Goal: Information Seeking & Learning: Check status

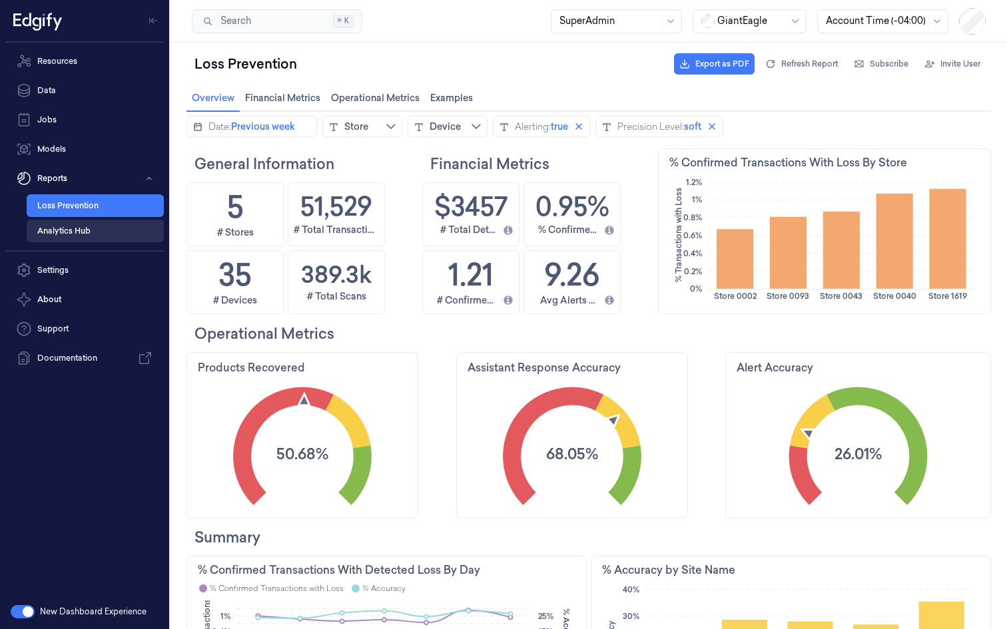
click at [66, 230] on link "Analytics Hub" at bounding box center [95, 231] width 137 height 23
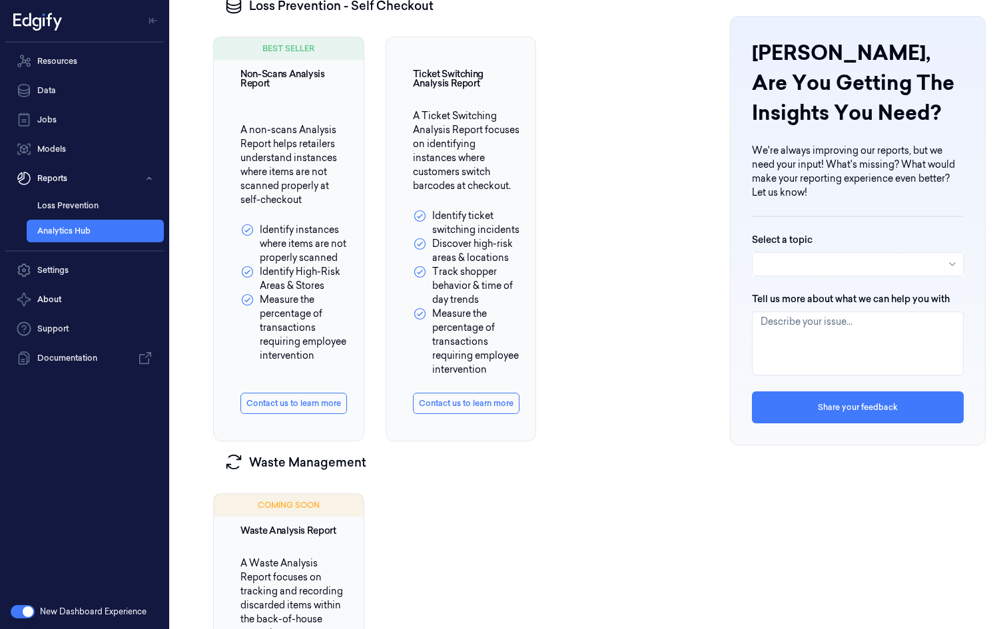
scroll to position [873, 0]
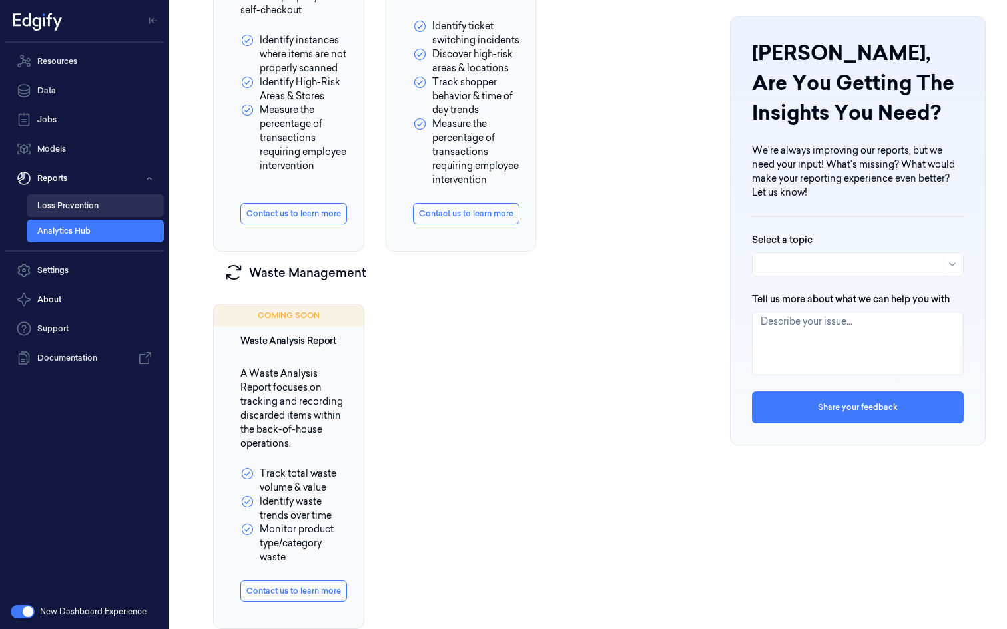
click at [53, 202] on link "Loss Prevention" at bounding box center [95, 205] width 137 height 23
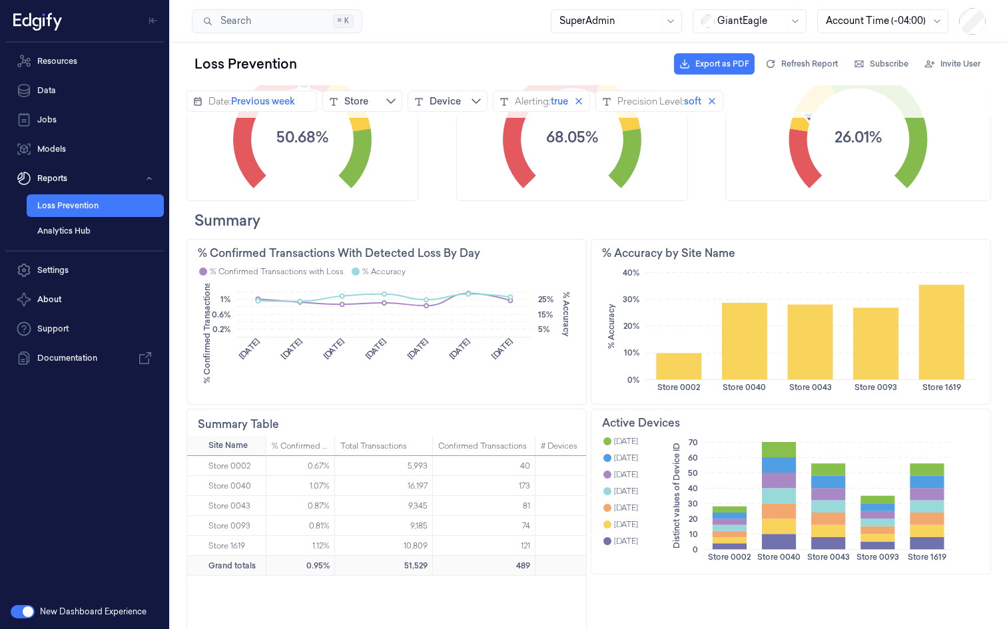
scroll to position [322, 0]
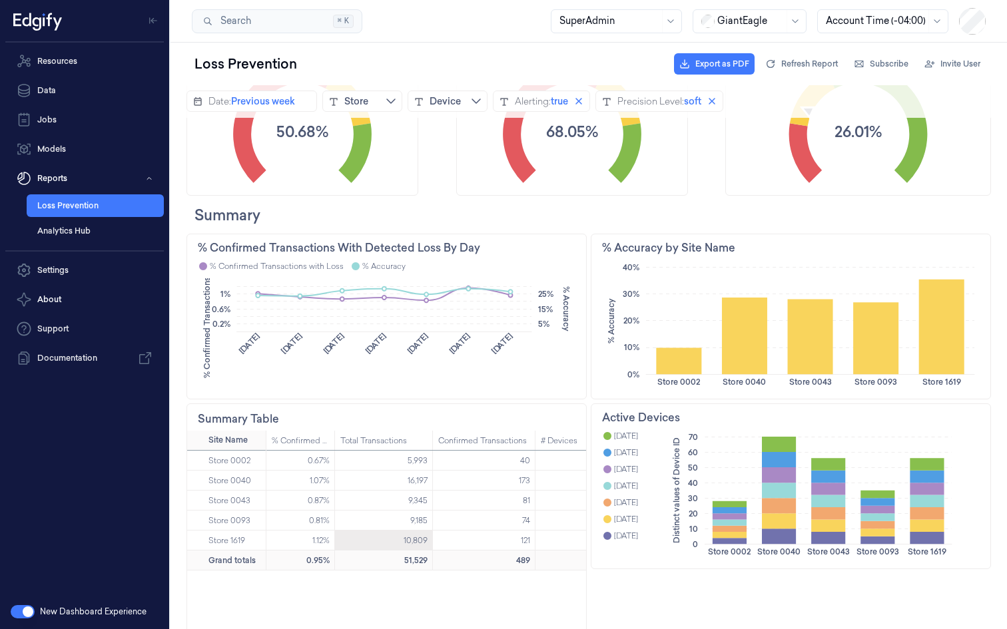
click at [405, 535] on div "10,809" at bounding box center [415, 541] width 24 height 20
click at [407, 520] on div "9,185" at bounding box center [384, 521] width 98 height 20
click at [475, 516] on div "74" at bounding box center [484, 521] width 103 height 20
click at [565, 476] on div "10" at bounding box center [573, 481] width 77 height 20
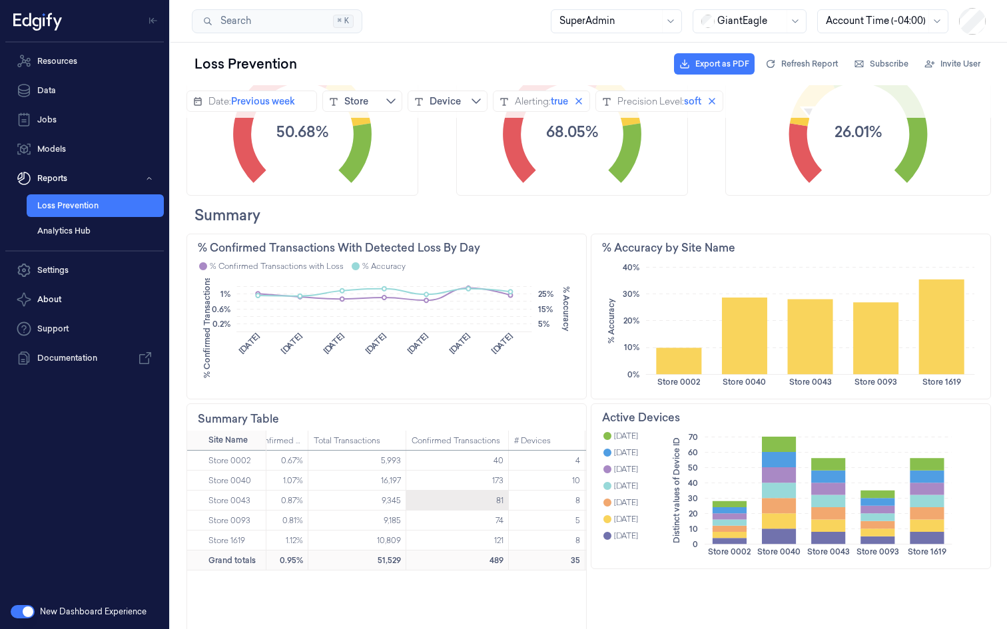
scroll to position [0, 0]
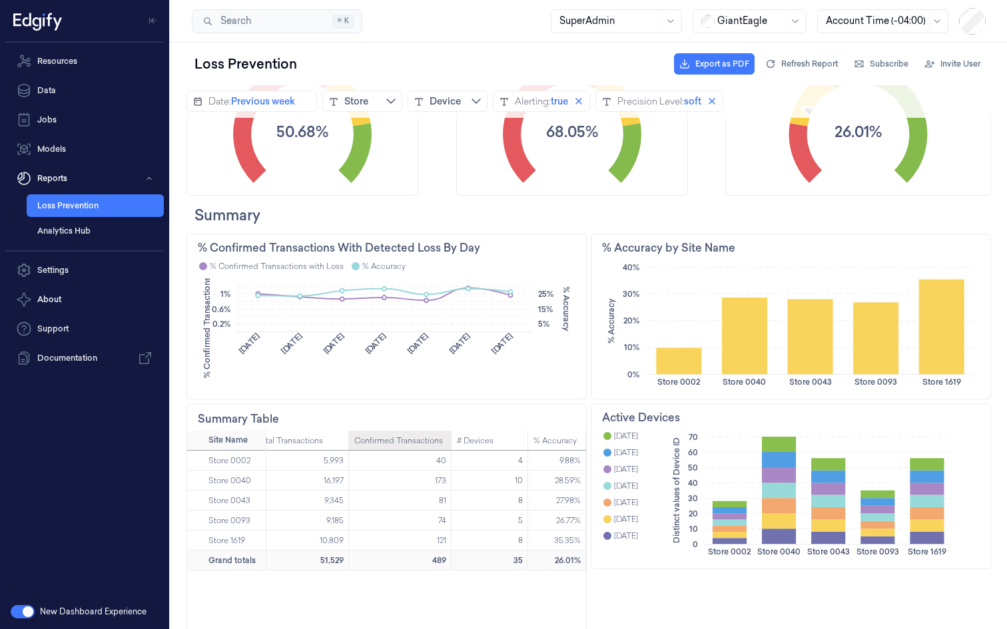
click at [423, 439] on div "Confirmed Transactions" at bounding box center [398, 441] width 89 height 20
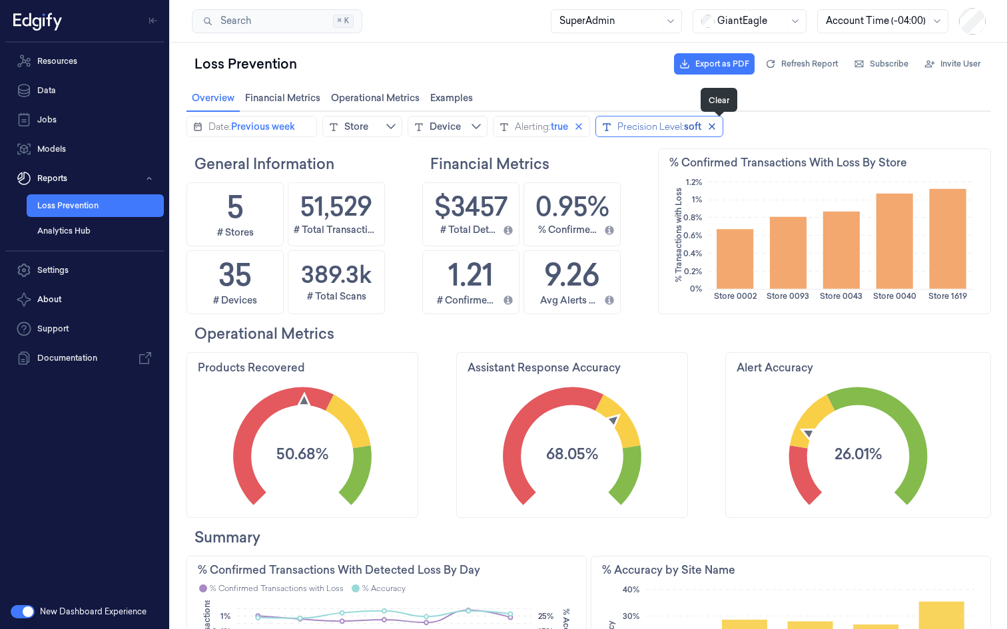
click at [717, 128] on icon "close icon" at bounding box center [711, 126] width 11 height 11
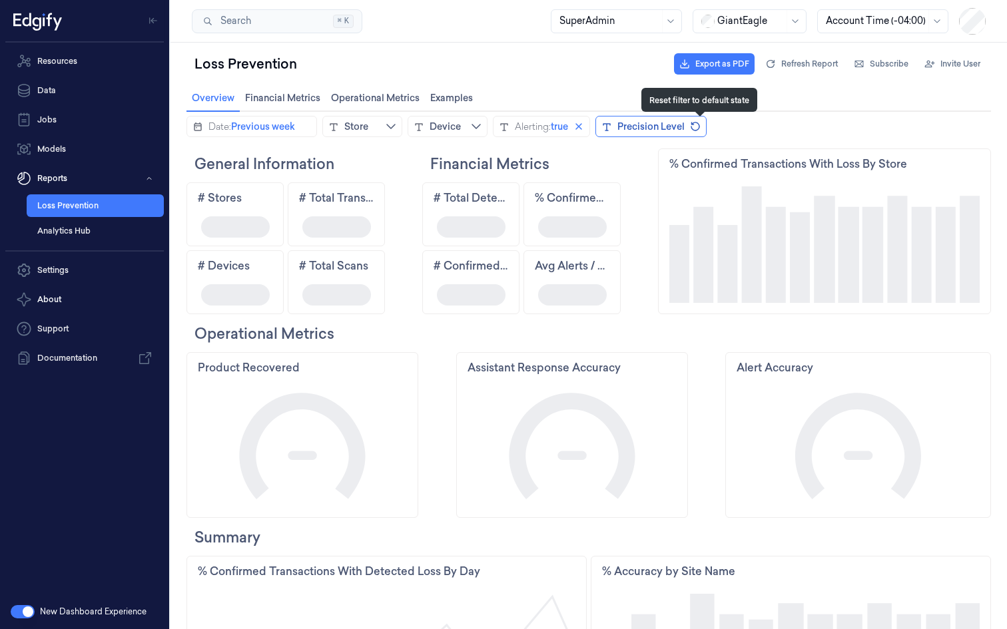
click at [692, 128] on button "Reset filter to default state" at bounding box center [695, 126] width 16 height 16
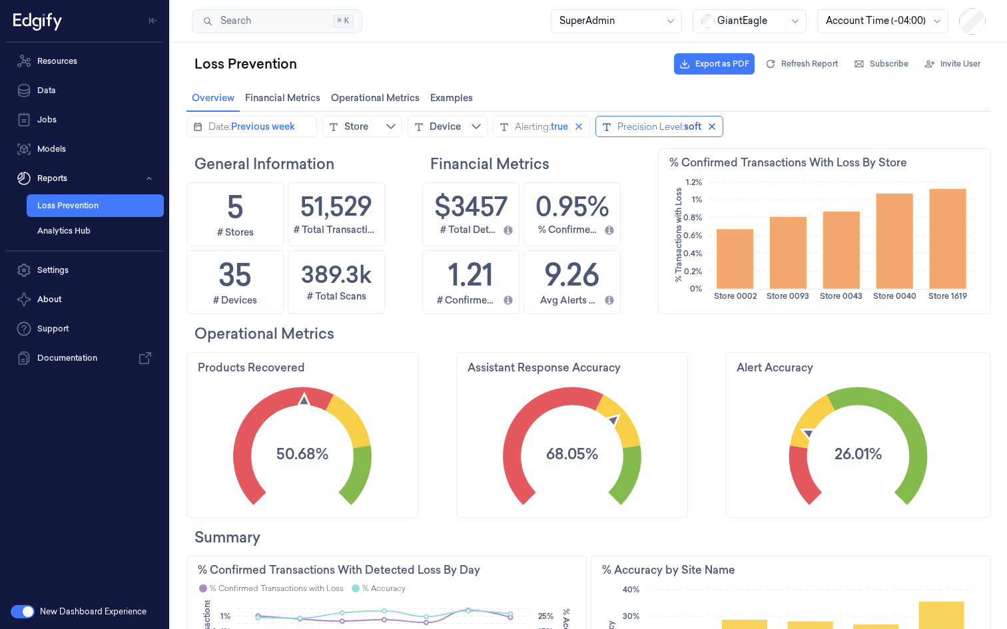
scroll to position [254, 320]
click at [684, 126] on div "Precision Level:" at bounding box center [650, 126] width 67 height 13
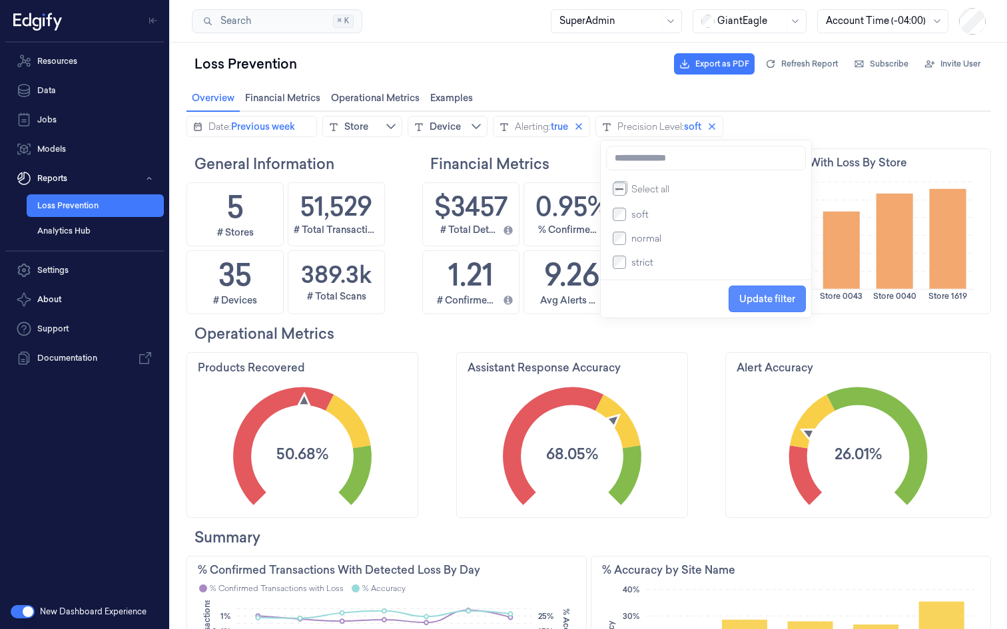
click at [766, 298] on span "Update filter" at bounding box center [767, 299] width 56 height 11
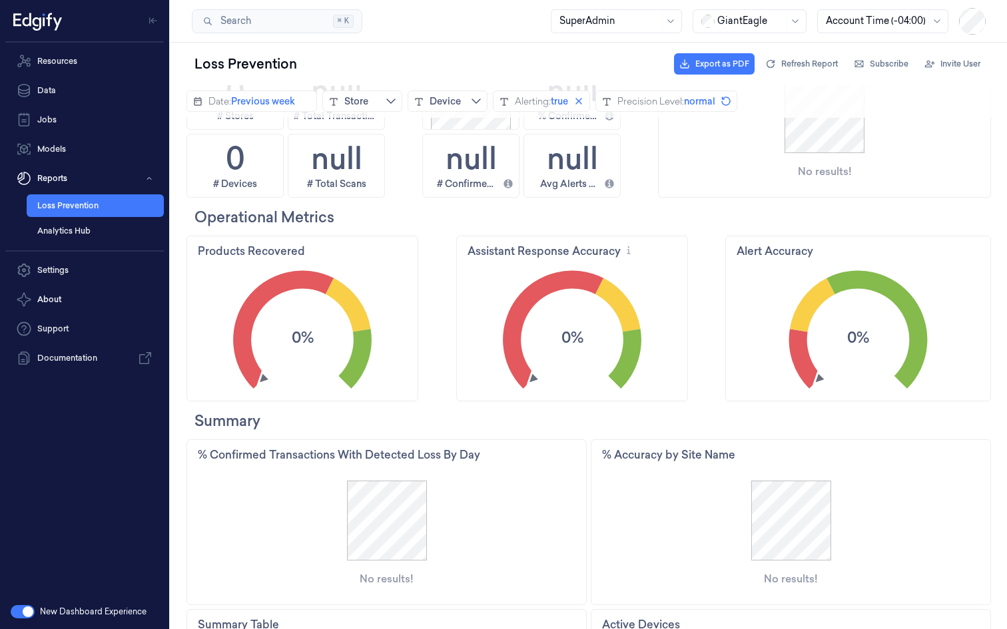
scroll to position [0, 0]
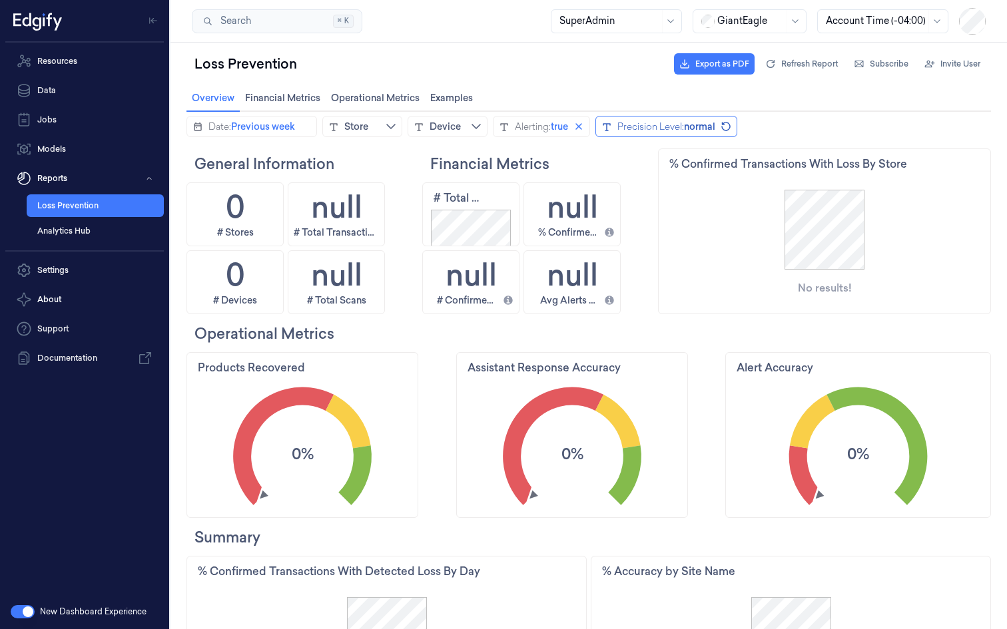
click at [684, 130] on div "Precision Level:" at bounding box center [650, 126] width 67 height 13
click at [699, 121] on span "normal" at bounding box center [699, 126] width 31 height 13
click at [731, 126] on icon "revert icon" at bounding box center [725, 126] width 11 height 11
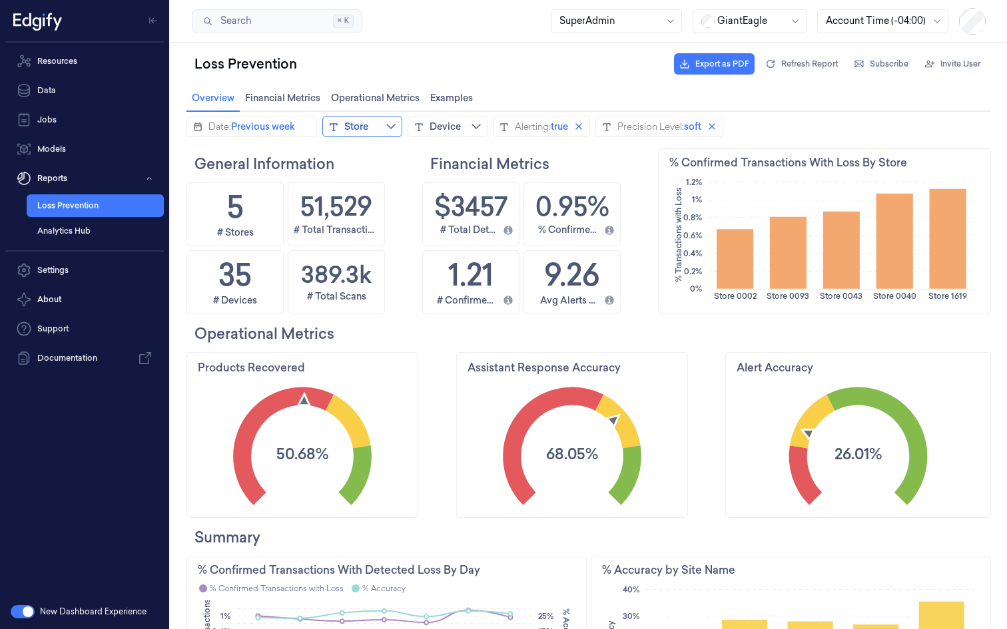
scroll to position [254, 79]
click at [367, 128] on div "Store" at bounding box center [356, 126] width 24 height 13
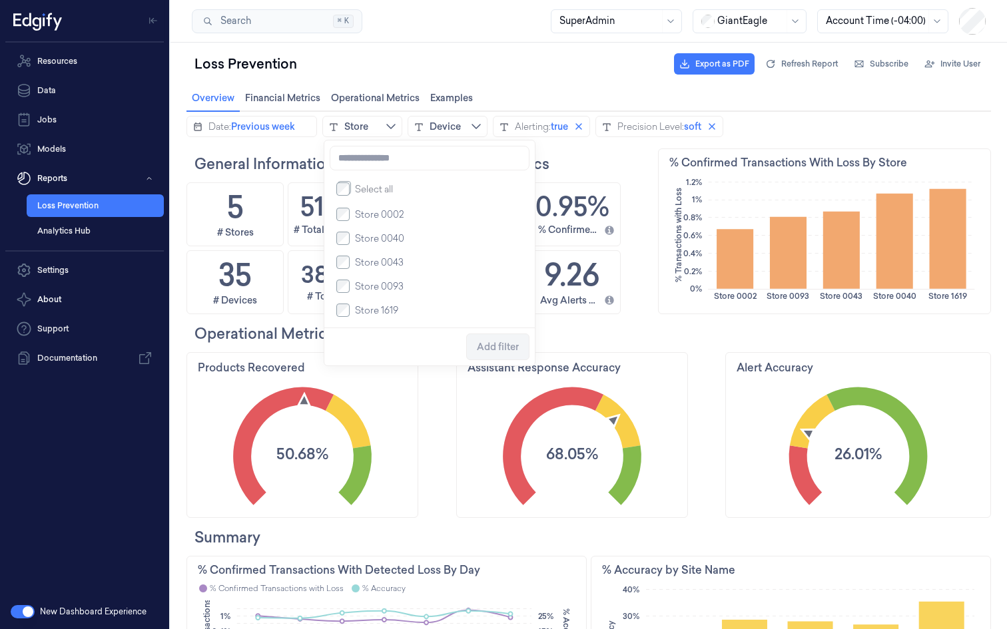
click at [390, 216] on span "Store 0002" at bounding box center [379, 214] width 49 height 13
click at [502, 347] on span "Add filter" at bounding box center [498, 347] width 42 height 11
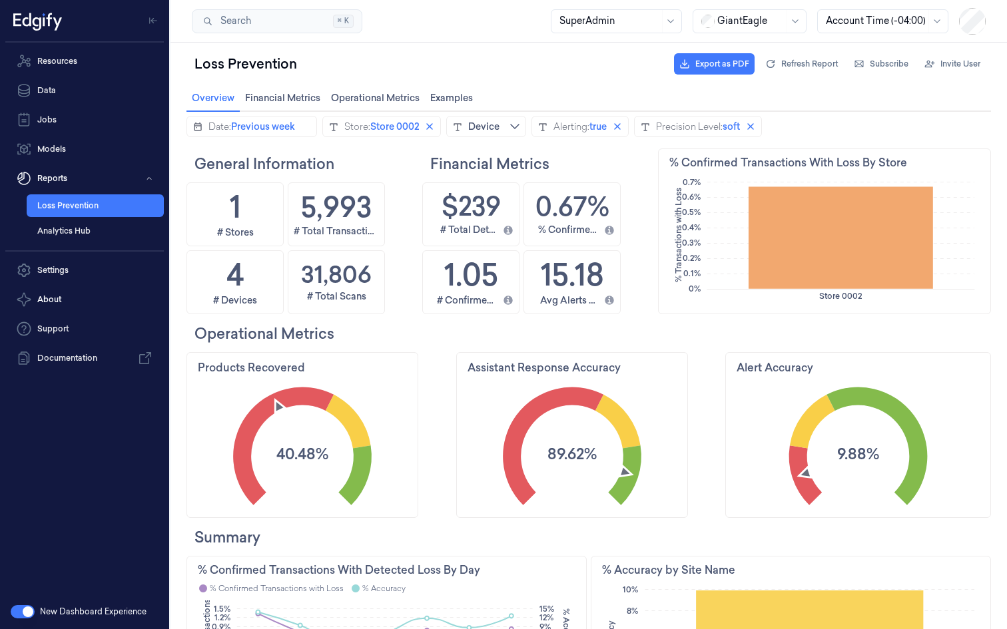
scroll to position [254, 320]
click at [312, 99] on span "Financial Metrics Financial Metrics" at bounding box center [282, 97] width 83 height 17
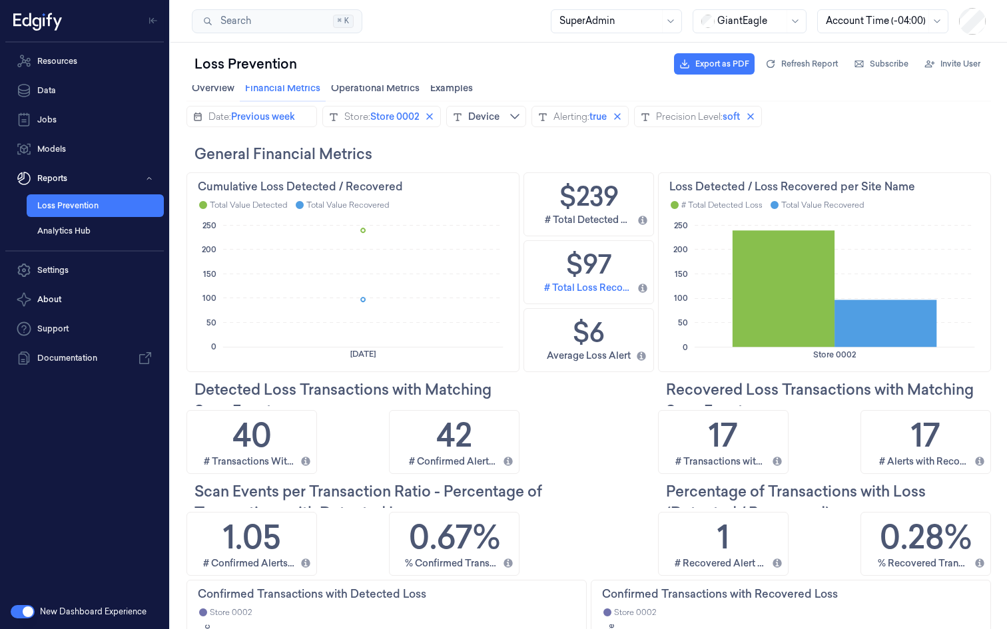
scroll to position [0, 0]
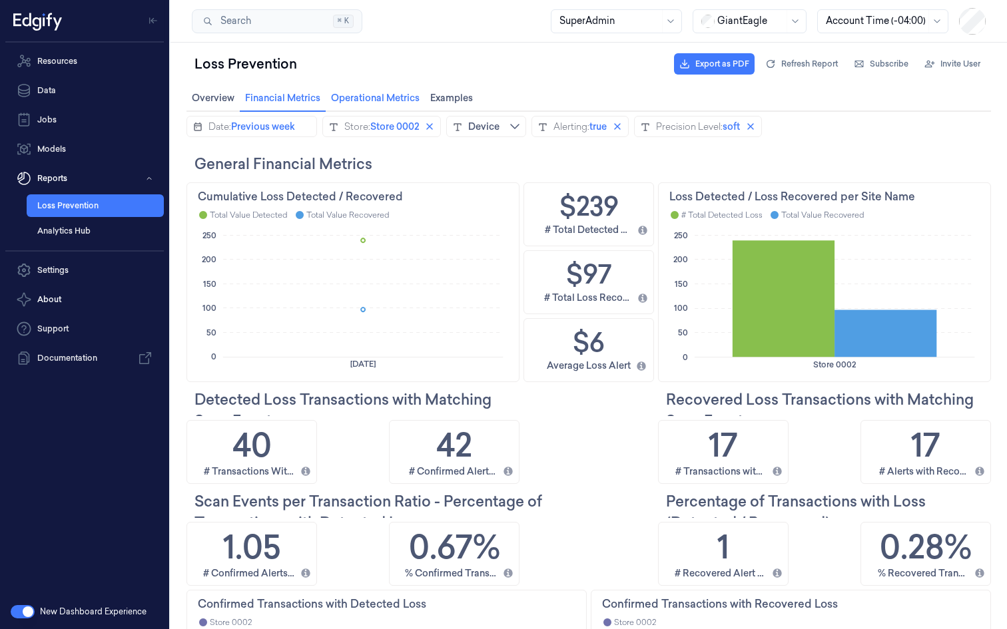
click at [372, 95] on span "Operational Metrics Operational Metrics" at bounding box center [375, 97] width 97 height 17
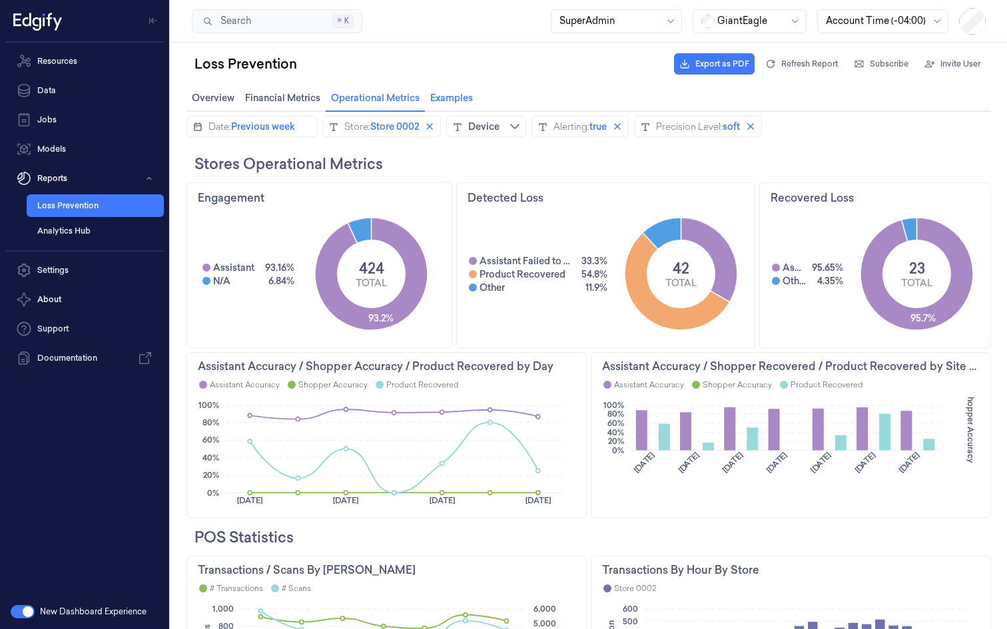
click at [450, 97] on span "Examples Examples" at bounding box center [451, 97] width 51 height 17
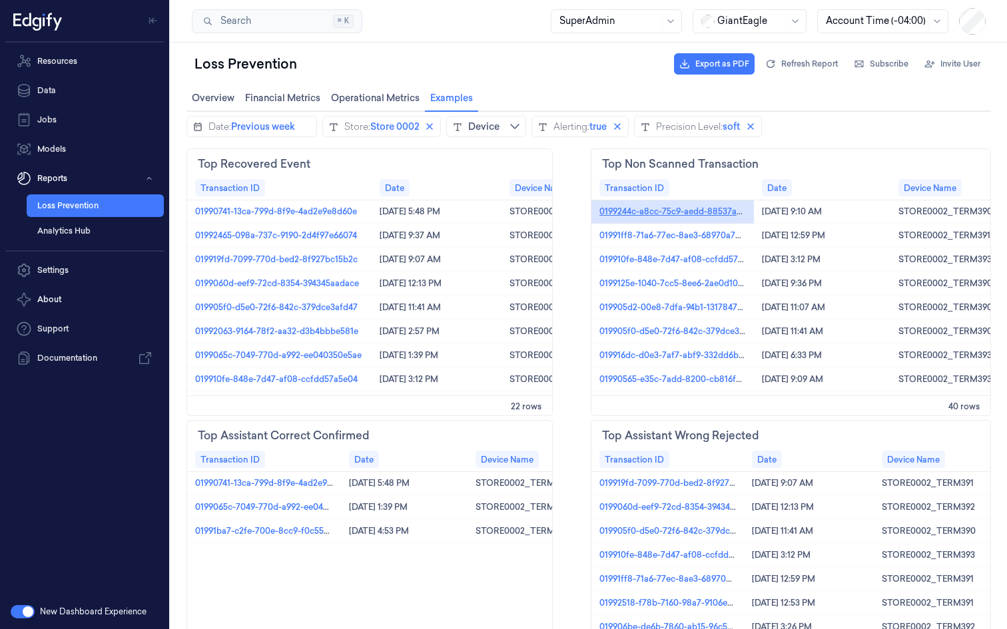
click at [689, 215] on link "0199244c-a8cc-75c9-aedd-88537a9e5585" at bounding box center [682, 211] width 166 height 12
click at [74, 87] on link "Data" at bounding box center [84, 90] width 158 height 27
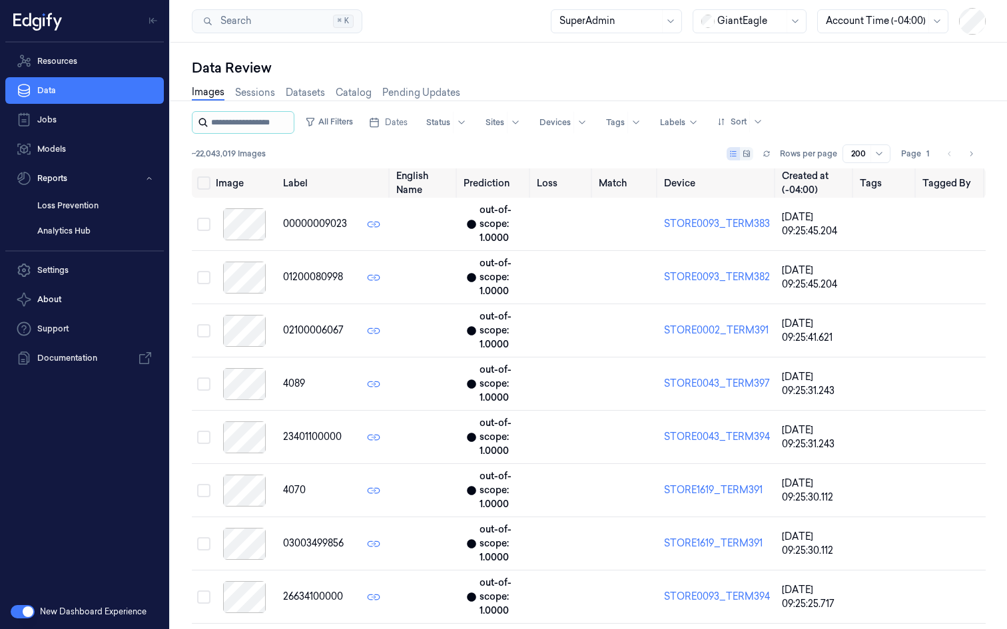
click at [260, 121] on input "string" at bounding box center [251, 122] width 80 height 21
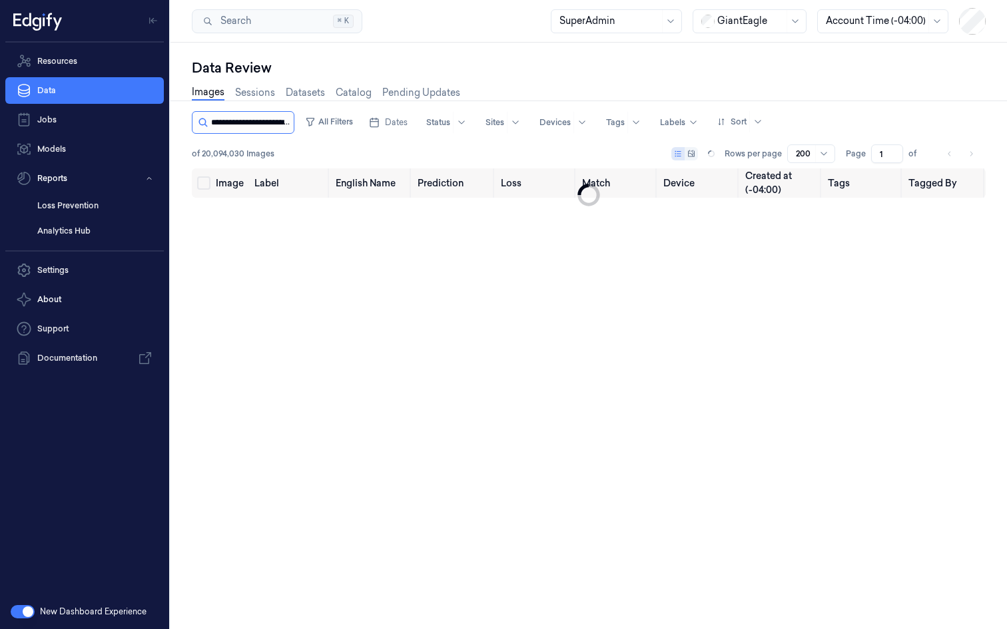
scroll to position [0, 68]
type input "**********"
click at [262, 94] on link "Sessions" at bounding box center [255, 92] width 40 height 15
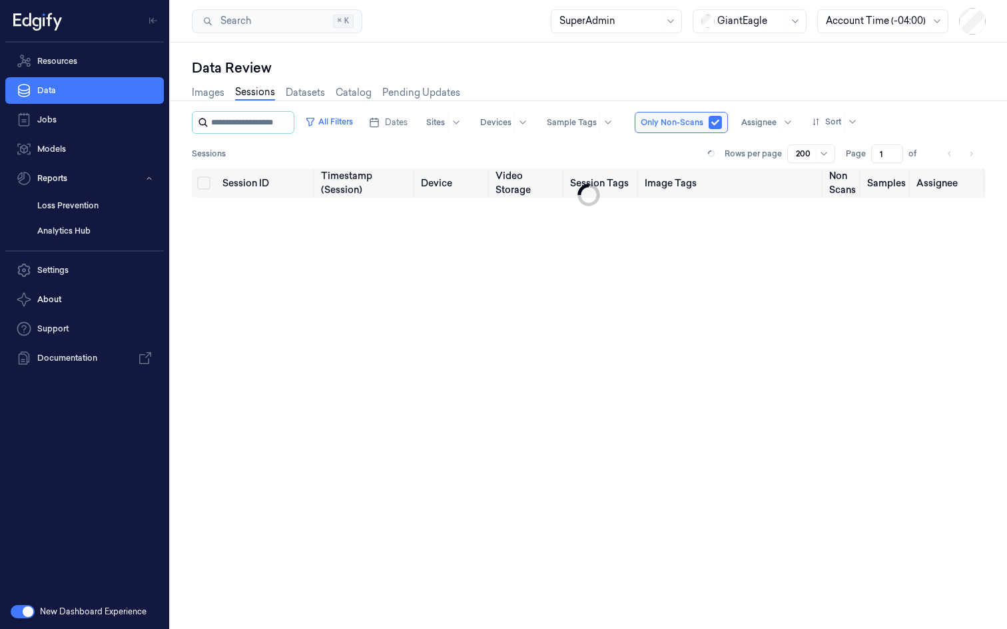
click at [247, 130] on input "string" at bounding box center [251, 122] width 80 height 21
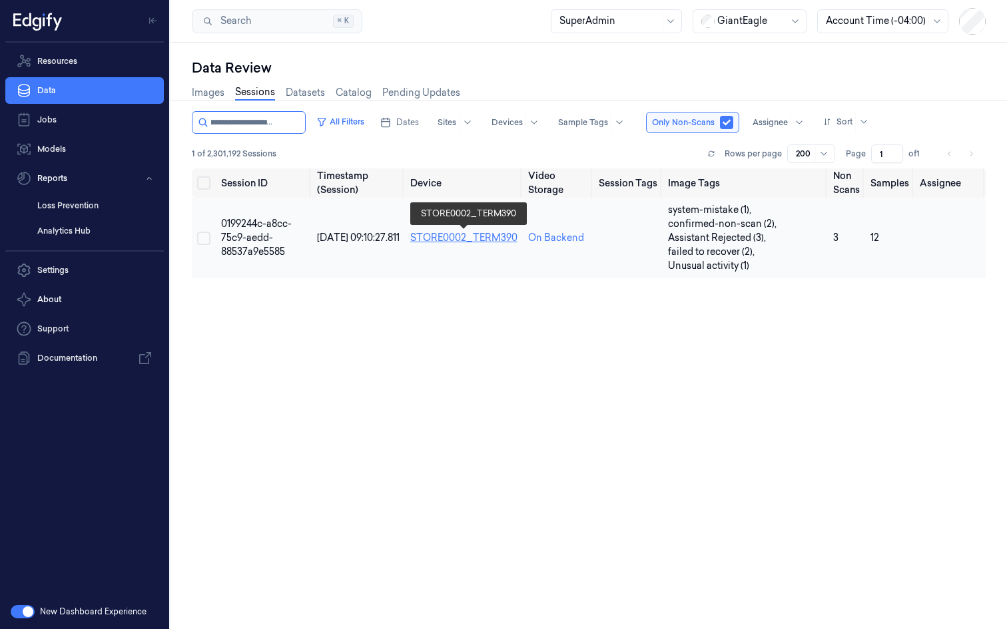
type input "**********"
click at [455, 239] on link "STORE0002_TERM390" at bounding box center [463, 238] width 107 height 12
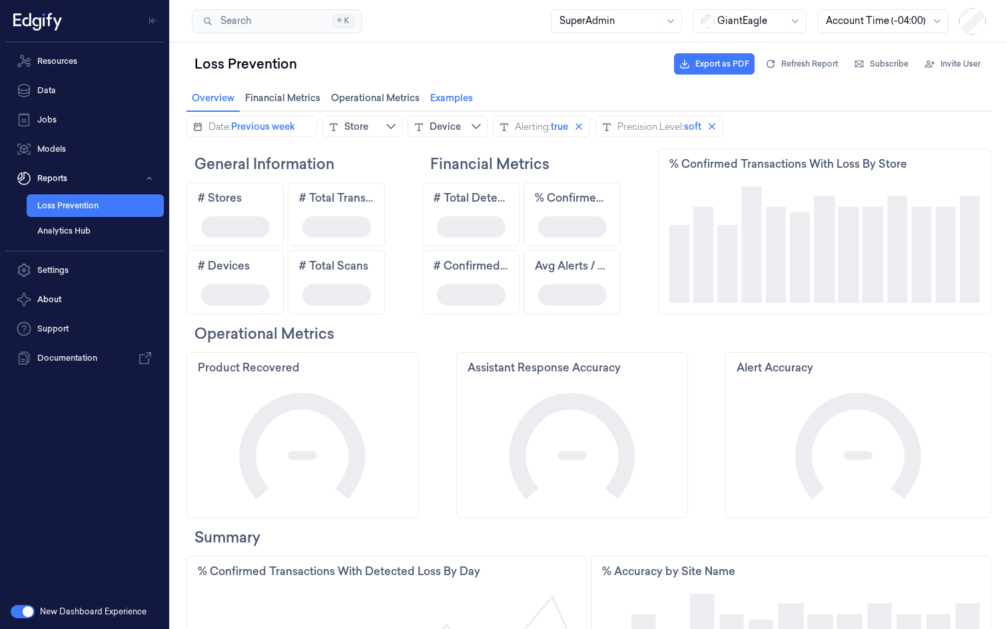
click at [449, 97] on span "Examples Examples" at bounding box center [451, 97] width 51 height 17
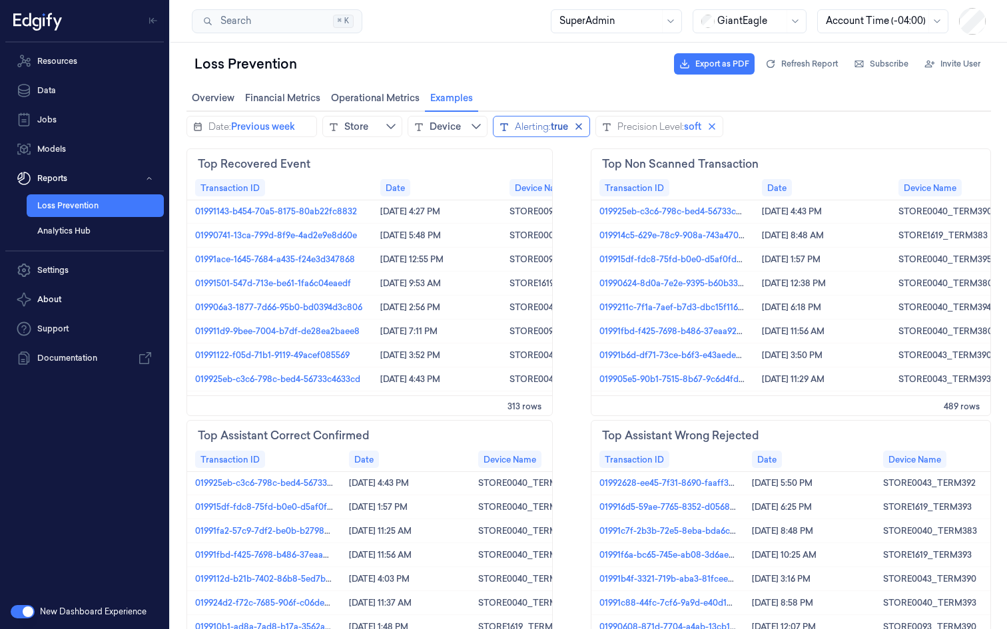
click at [549, 126] on div "Alerting:" at bounding box center [533, 126] width 36 height 13
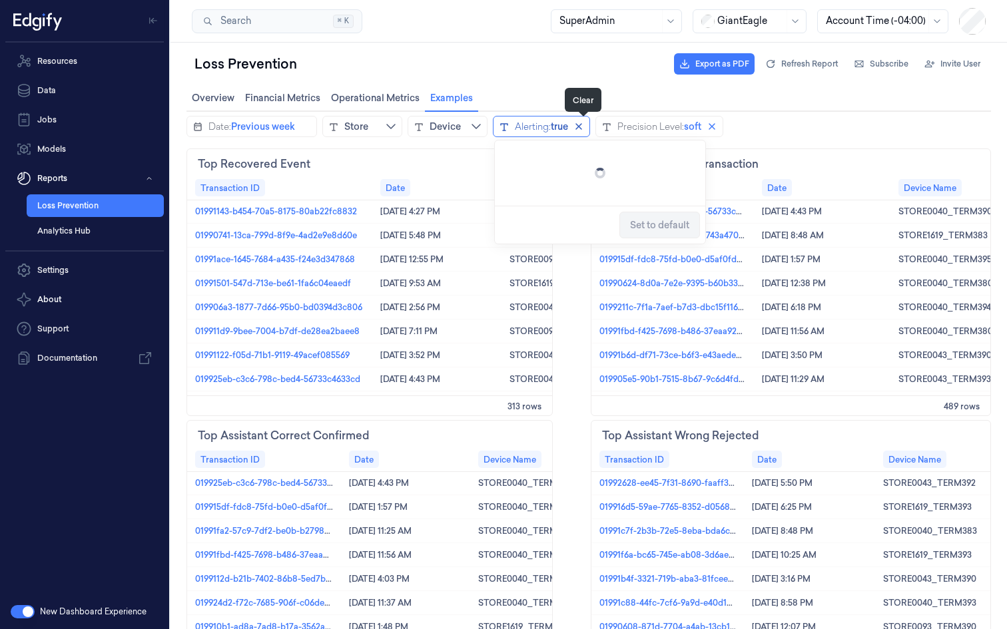
click at [582, 124] on icon "close icon" at bounding box center [578, 126] width 7 height 7
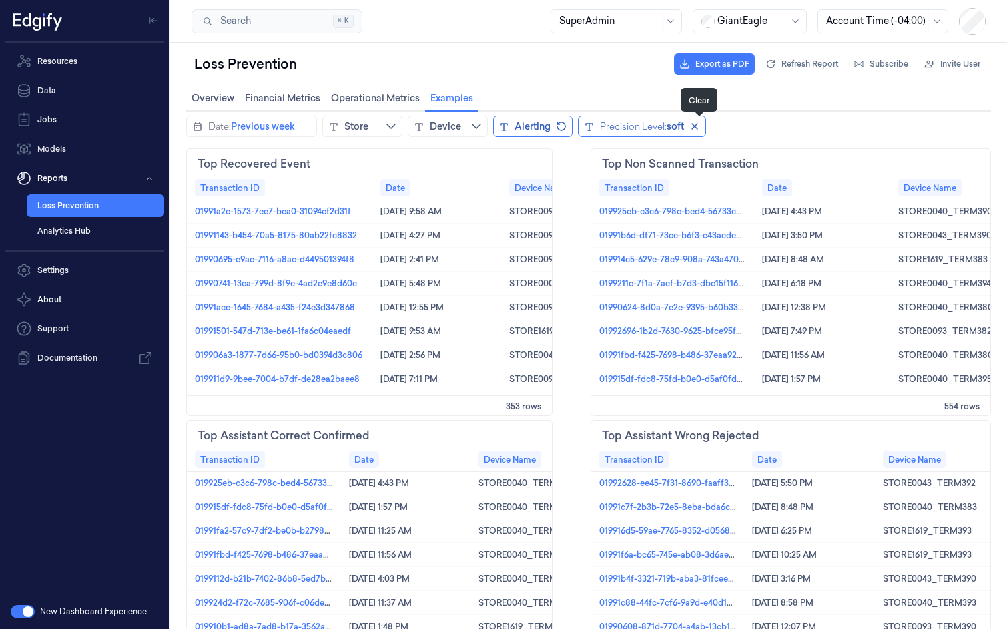
click at [698, 127] on icon "close icon" at bounding box center [694, 126] width 11 height 11
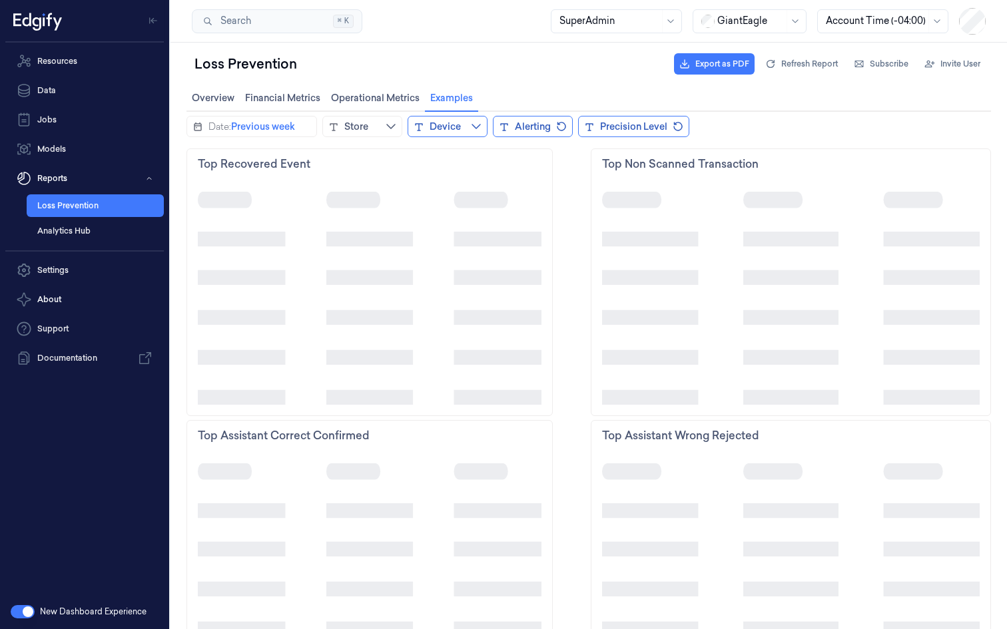
click at [475, 125] on icon "chevrondown icon" at bounding box center [476, 126] width 11 height 11
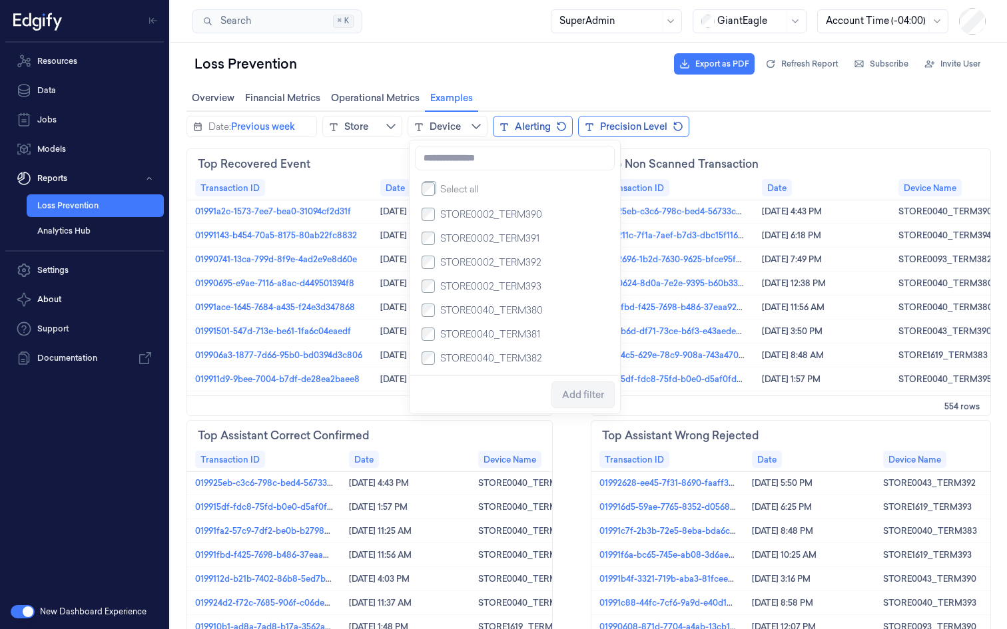
click at [457, 214] on span "STORE0002_TERM390" at bounding box center [491, 214] width 102 height 13
click at [586, 399] on span "Add filter" at bounding box center [583, 394] width 42 height 11
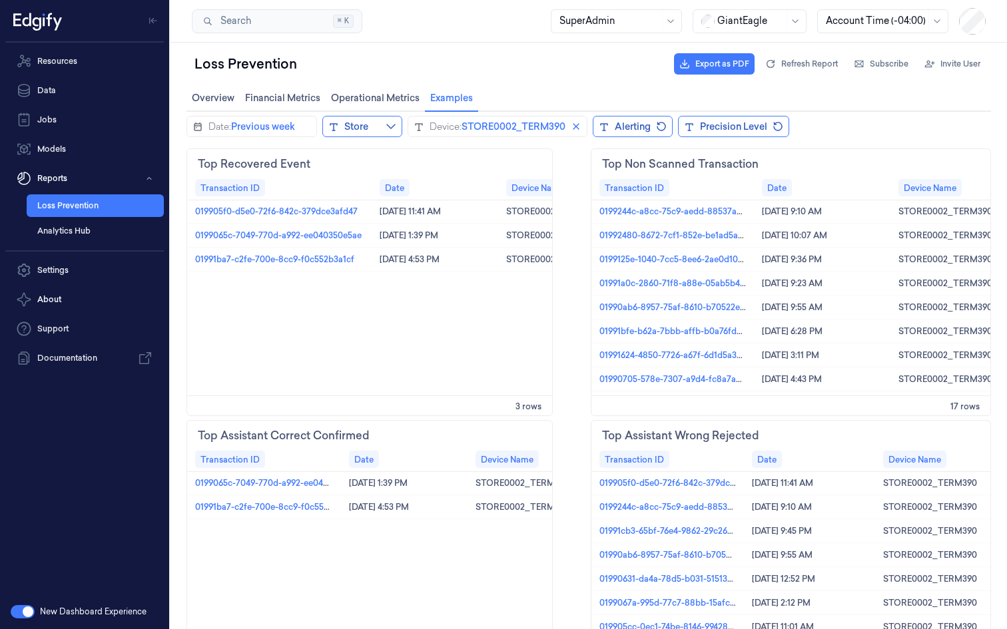
click at [380, 126] on button "Store" at bounding box center [362, 126] width 80 height 21
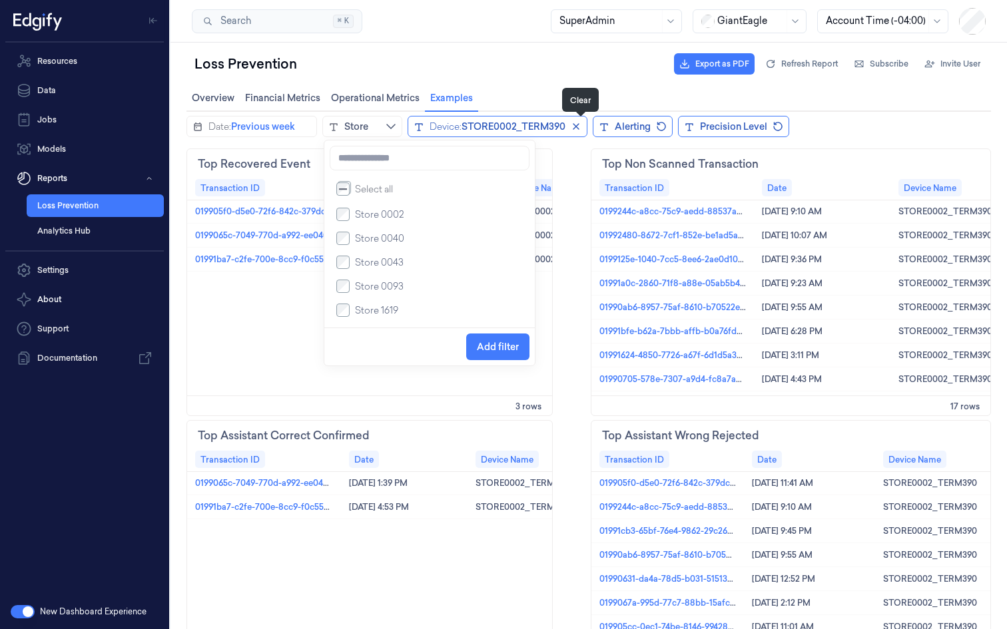
click at [581, 126] on icon "close icon" at bounding box center [575, 126] width 11 height 11
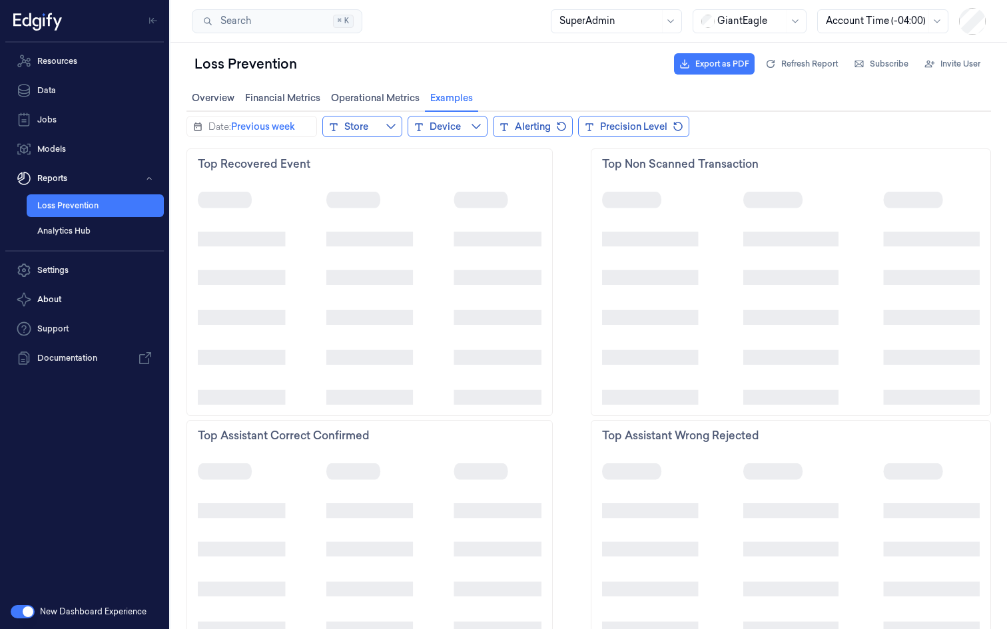
click at [385, 124] on button "Store" at bounding box center [362, 126] width 80 height 21
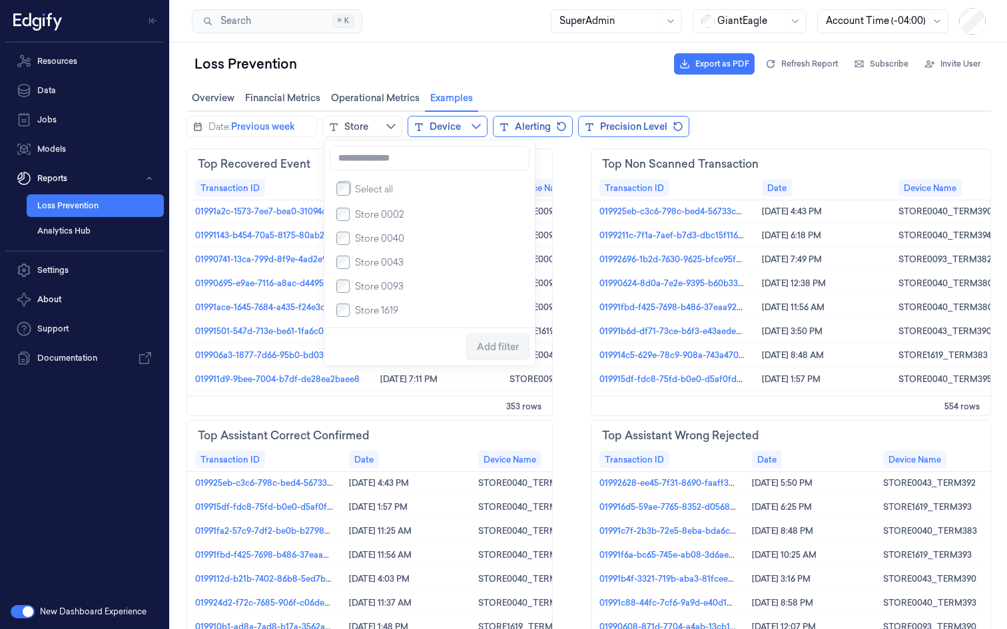
click at [375, 197] on div "Select all" at bounding box center [374, 189] width 38 height 16
click at [382, 220] on span "Store 0002" at bounding box center [379, 214] width 49 height 13
click at [486, 346] on span "Add filter" at bounding box center [498, 347] width 42 height 11
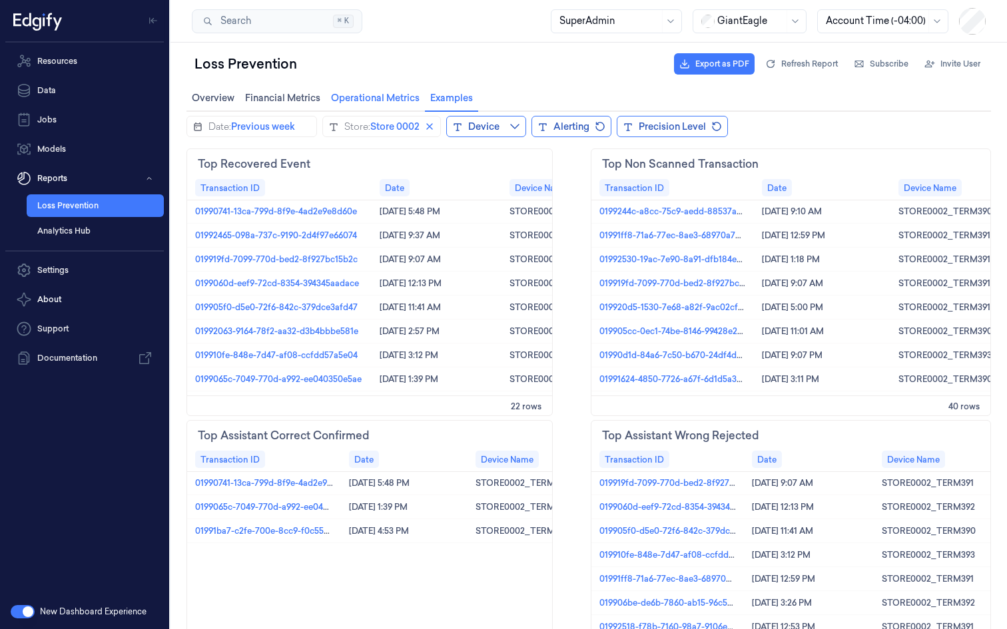
click at [384, 99] on span "Operational Metrics Operational Metrics" at bounding box center [375, 97] width 97 height 17
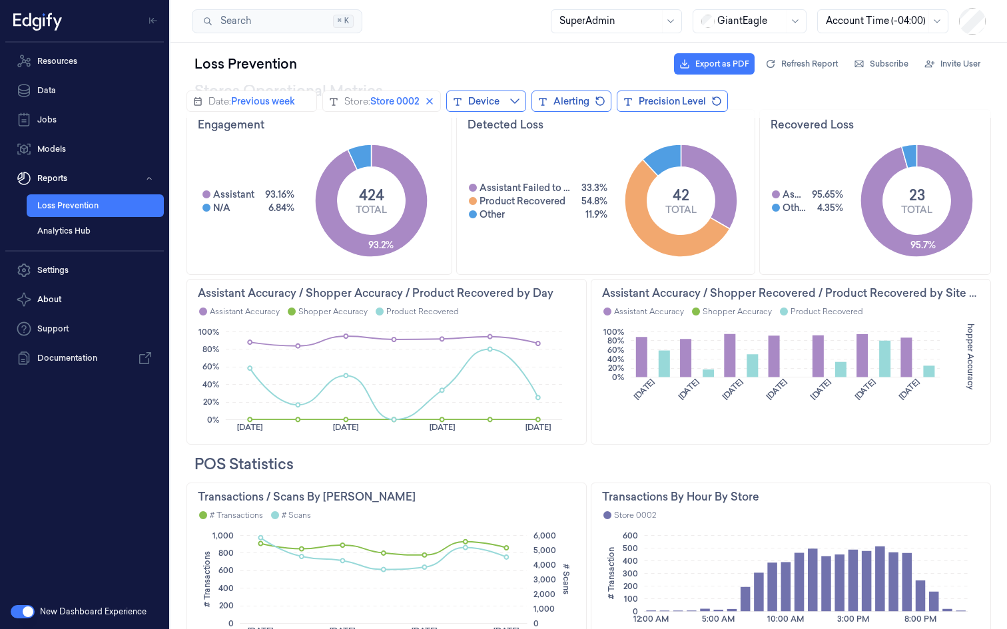
scroll to position [69, 0]
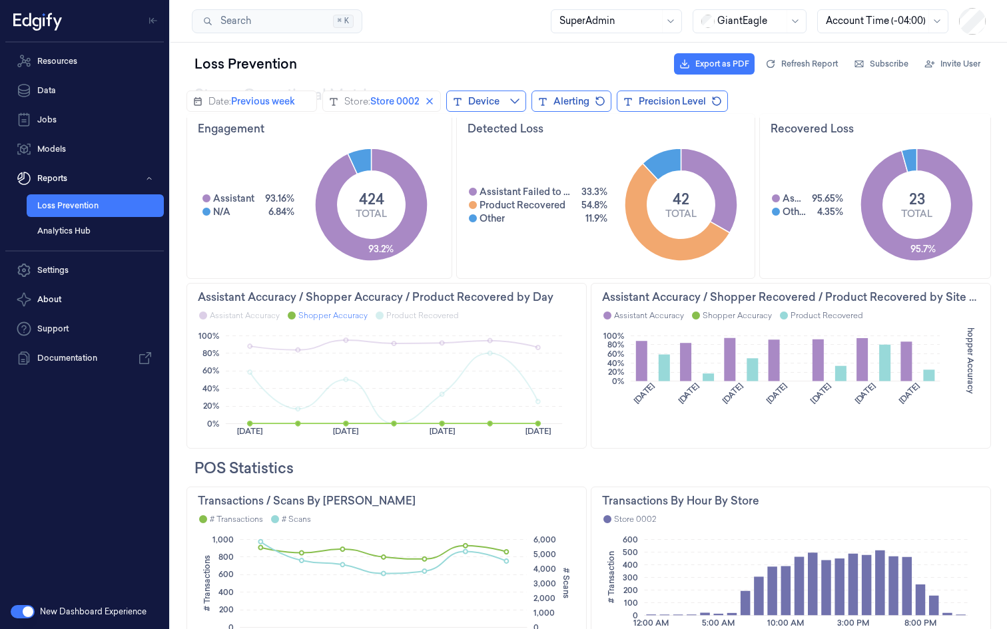
click at [300, 314] on div "Shopper Accuracy" at bounding box center [332, 315] width 69 height 11
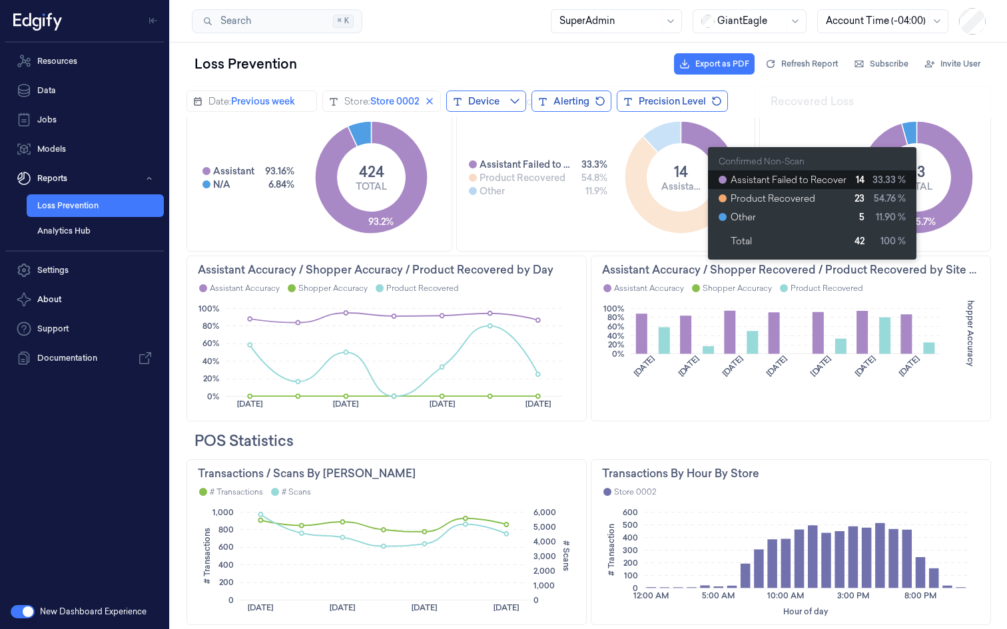
click at [701, 140] on icon at bounding box center [709, 163] width 57 height 85
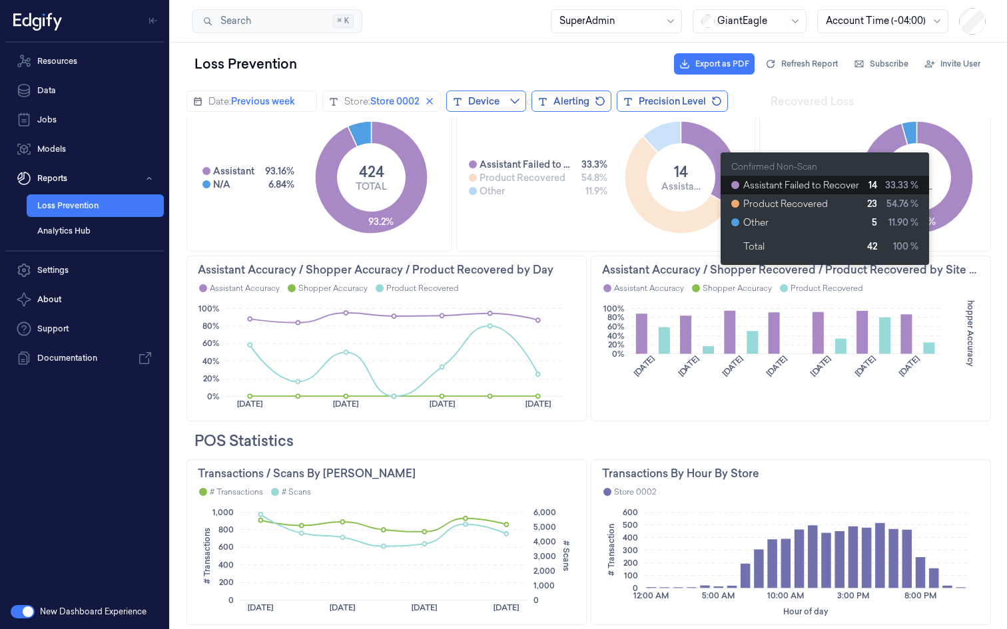
click at [763, 185] on td "Assistant Failed to Recover" at bounding box center [799, 185] width 120 height 19
click at [899, 184] on td "33.33 %" at bounding box center [903, 185] width 52 height 19
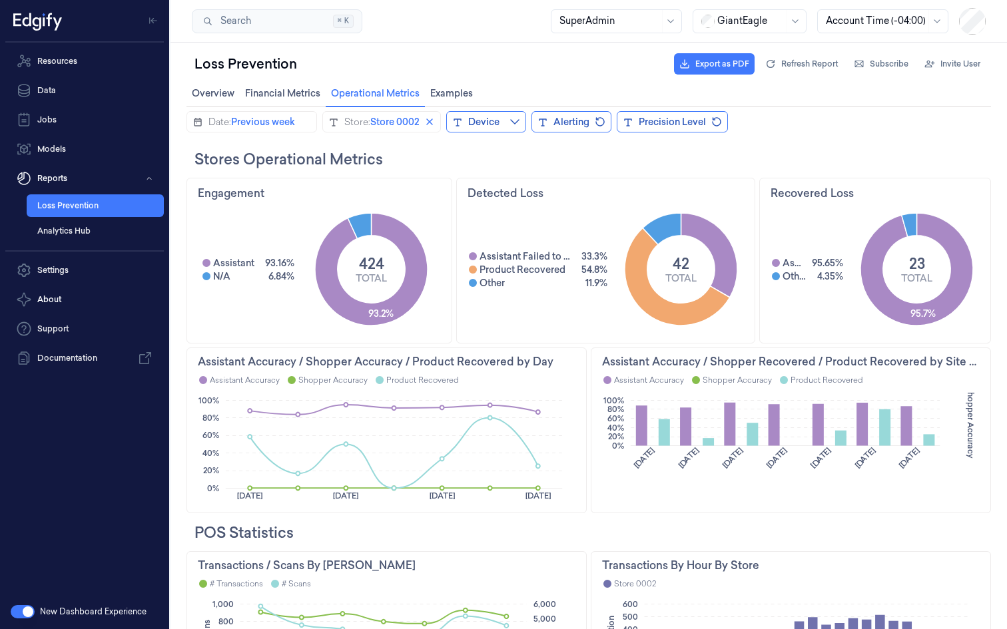
scroll to position [0, 0]
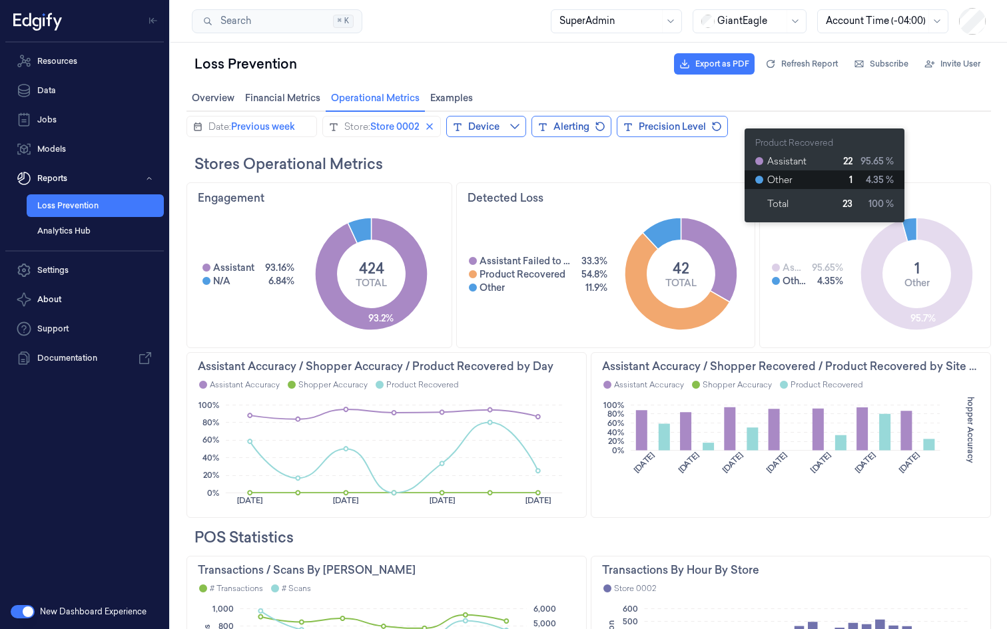
click at [911, 230] on text at bounding box center [910, 229] width 2 height 13
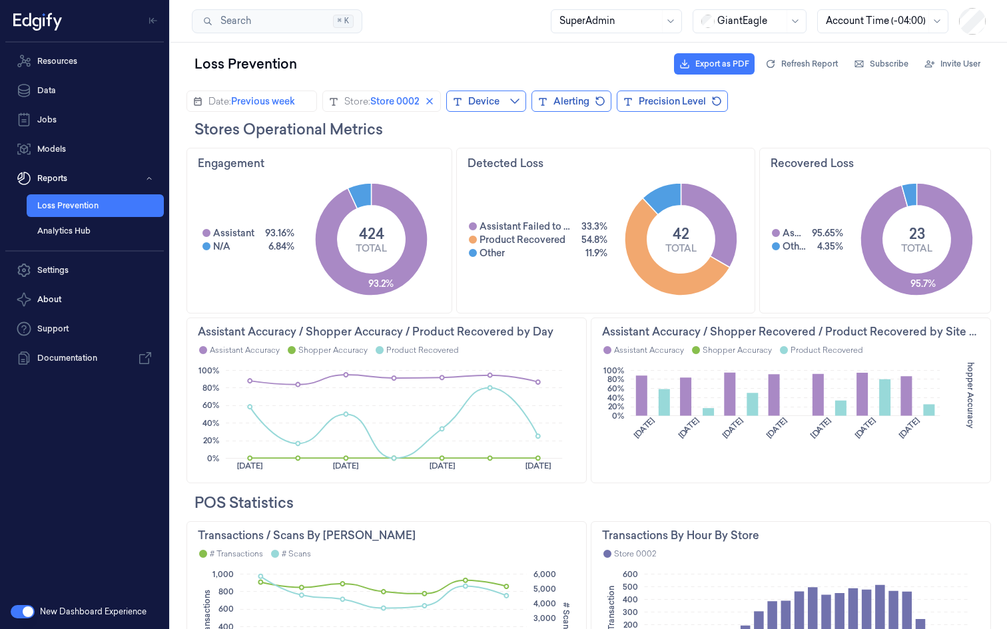
scroll to position [33, 0]
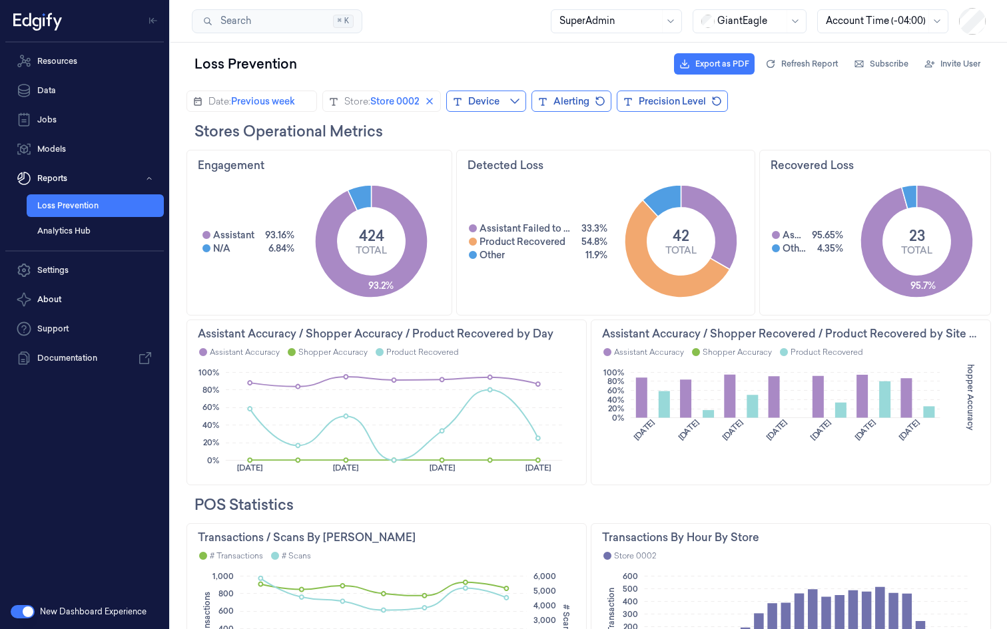
click at [969, 375] on text "Shopper Accuracy" at bounding box center [970, 395] width 11 height 72
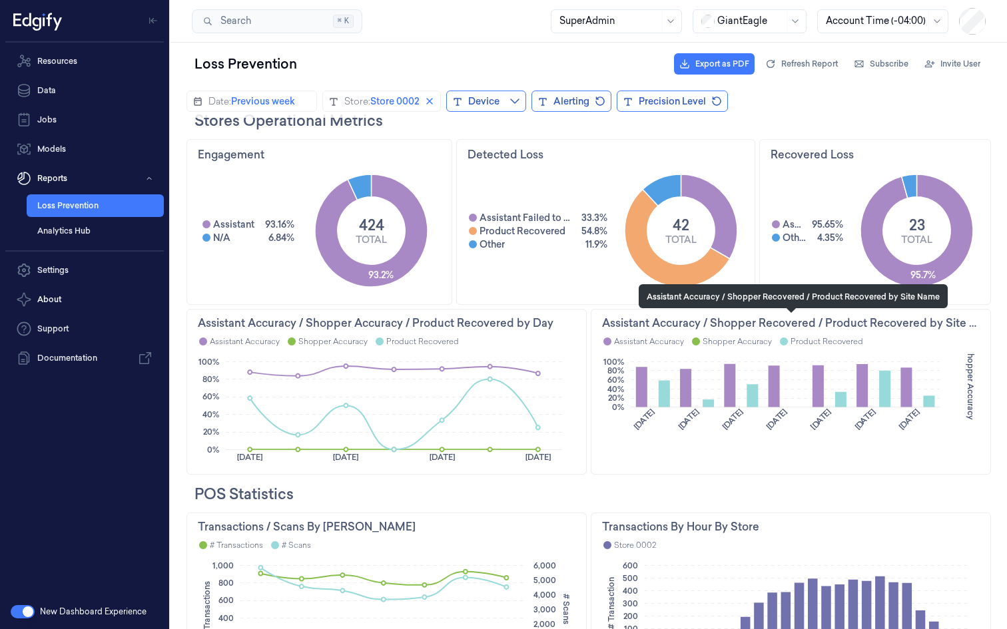
click at [918, 319] on div "Assistant Accuracy / Shopper Recovered / Product Recovered by Site Name" at bounding box center [790, 323] width 377 height 16
click at [956, 321] on div "Assistant Accuracy / Shopper Recovered / Product Recovered by Site Name" at bounding box center [790, 323] width 377 height 16
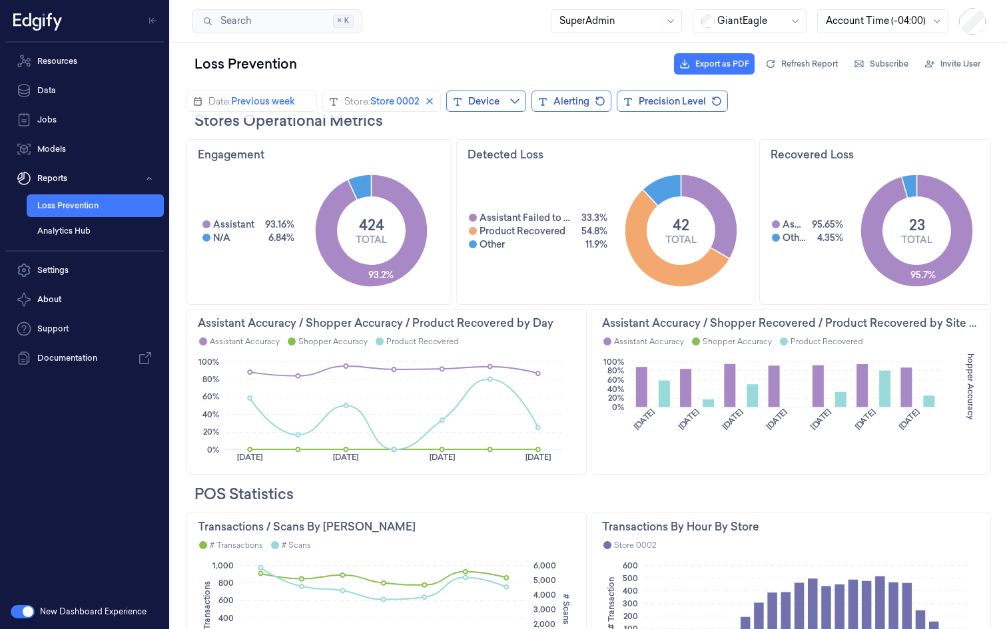
click at [966, 360] on text "Shopper Accuracy" at bounding box center [970, 385] width 11 height 72
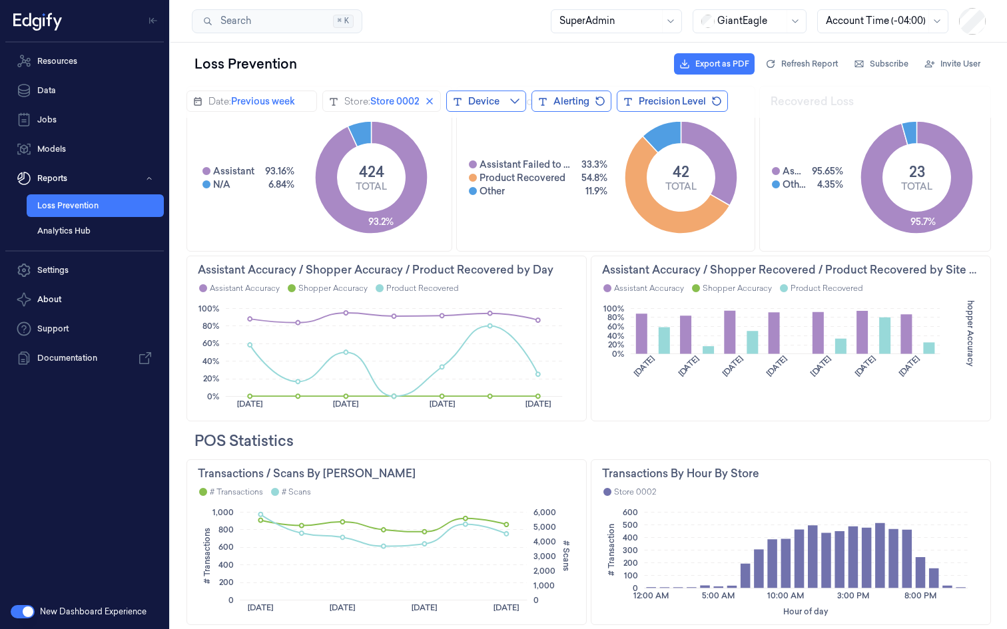
scroll to position [61, 0]
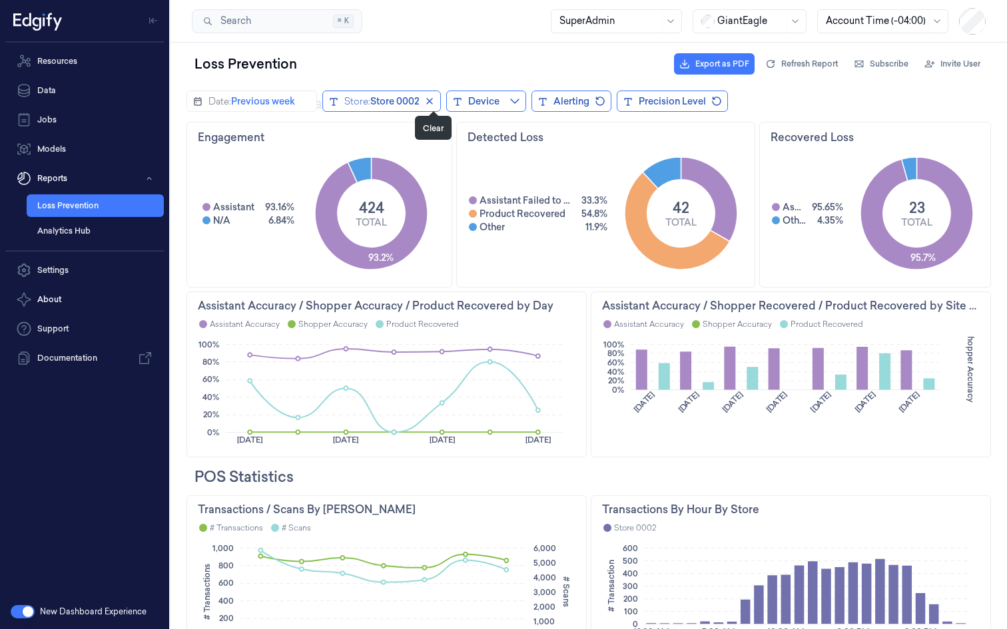
click at [435, 99] on icon "close icon" at bounding box center [429, 101] width 11 height 11
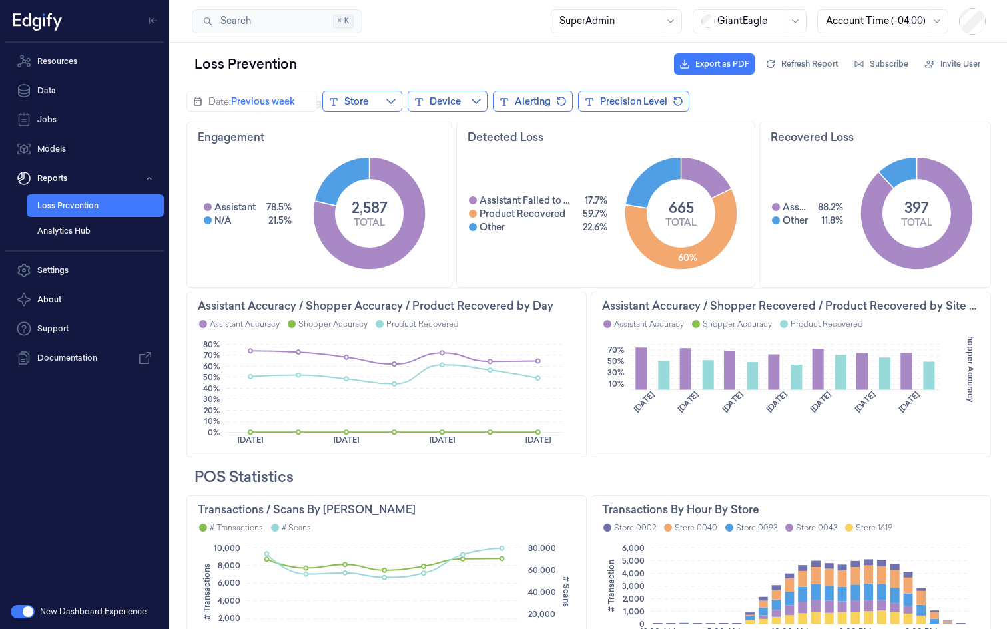
scroll to position [97, 0]
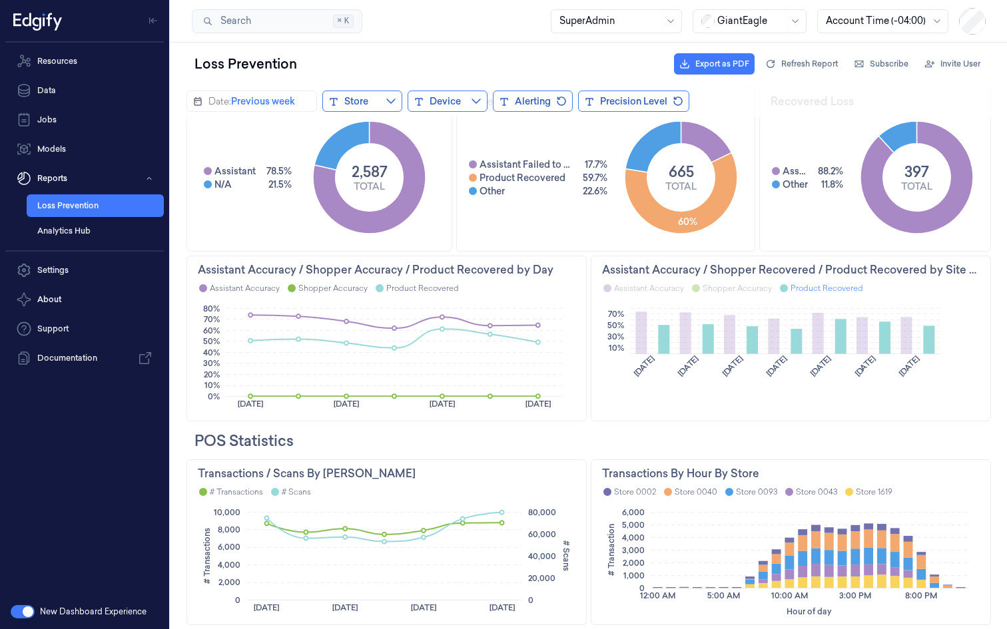
click at [792, 286] on div "Product Recovered" at bounding box center [826, 287] width 73 height 11
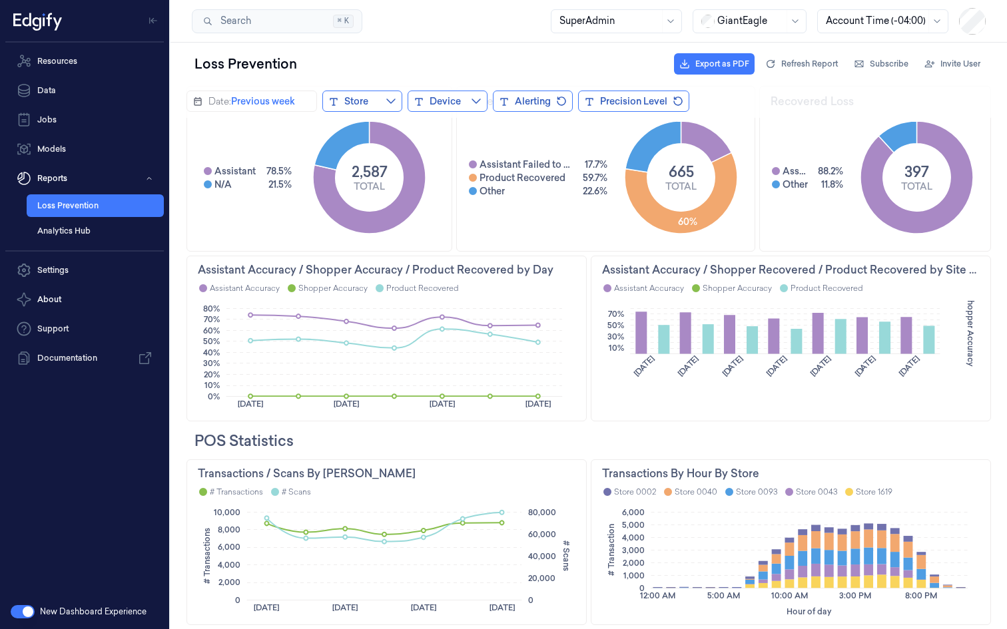
click at [497, 291] on div "Assistant Accuracy Shopper Accuracy Product Recovered" at bounding box center [386, 288] width 377 height 14
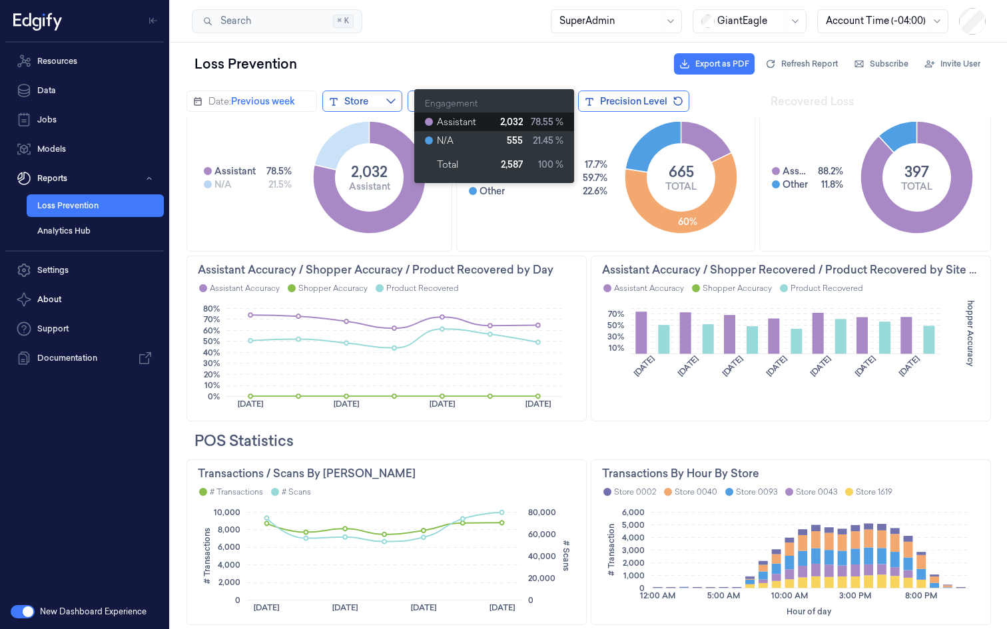
scroll to position [0, 0]
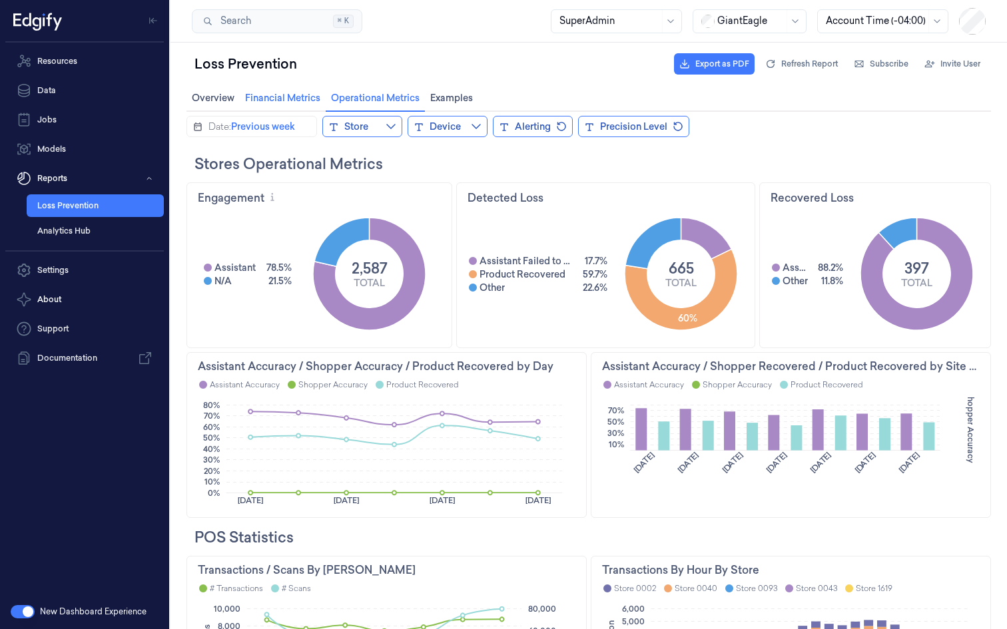
click at [284, 96] on span "Financial Metrics Financial Metrics" at bounding box center [282, 97] width 83 height 17
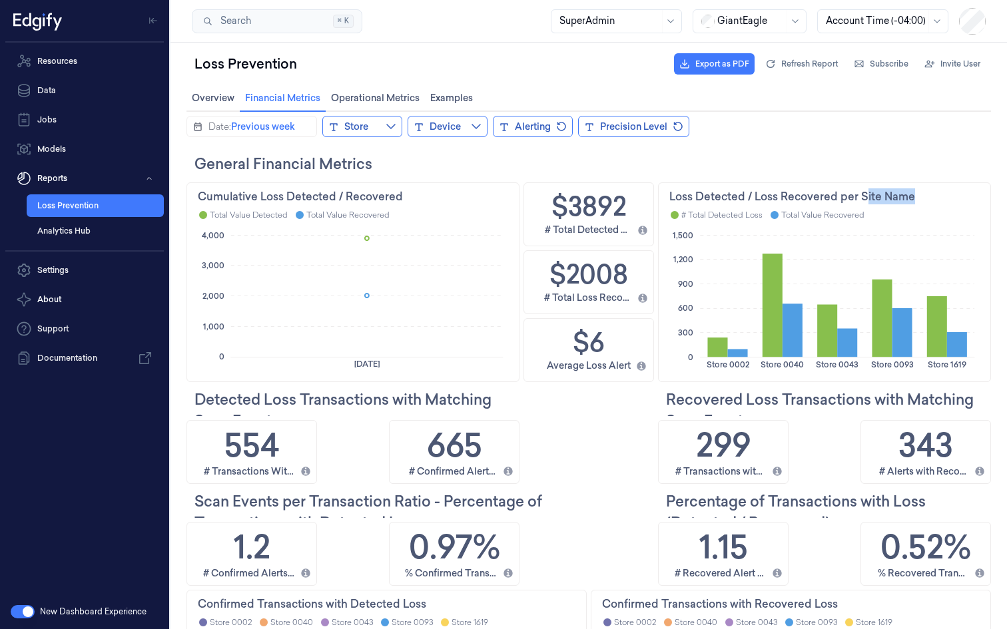
drag, startPoint x: 864, startPoint y: 197, endPoint x: 933, endPoint y: 198, distance: 69.2
click at [933, 198] on div "Loss Detected / Loss Recovered per Site Name" at bounding box center [824, 196] width 310 height 16
click at [371, 92] on span "Operational Metrics Operational Metrics" at bounding box center [375, 97] width 97 height 17
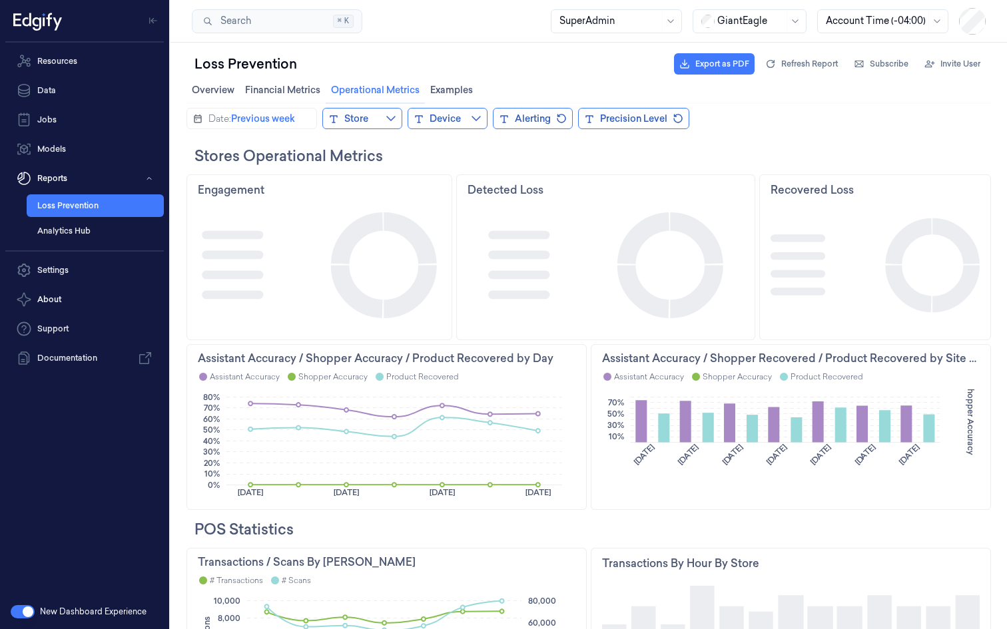
scroll to position [6, 0]
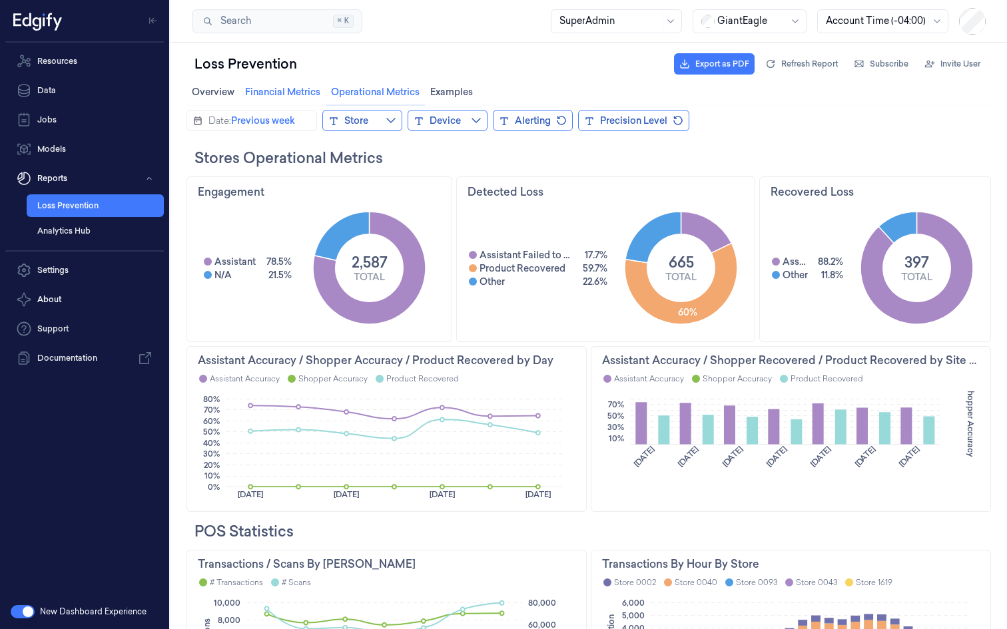
click at [290, 87] on span "Financial Metrics Financial Metrics" at bounding box center [282, 91] width 83 height 17
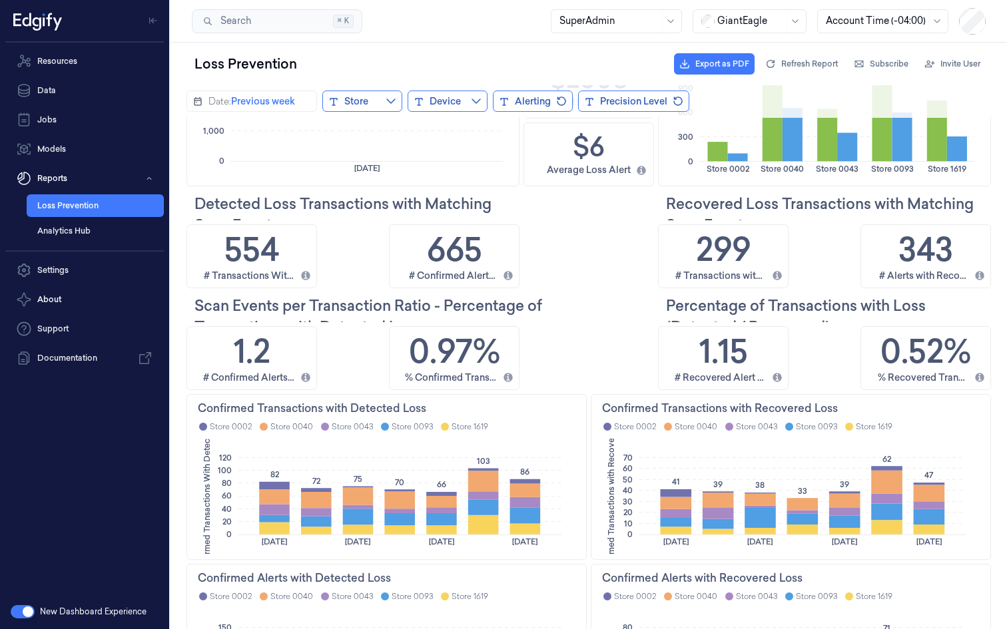
scroll to position [0, 0]
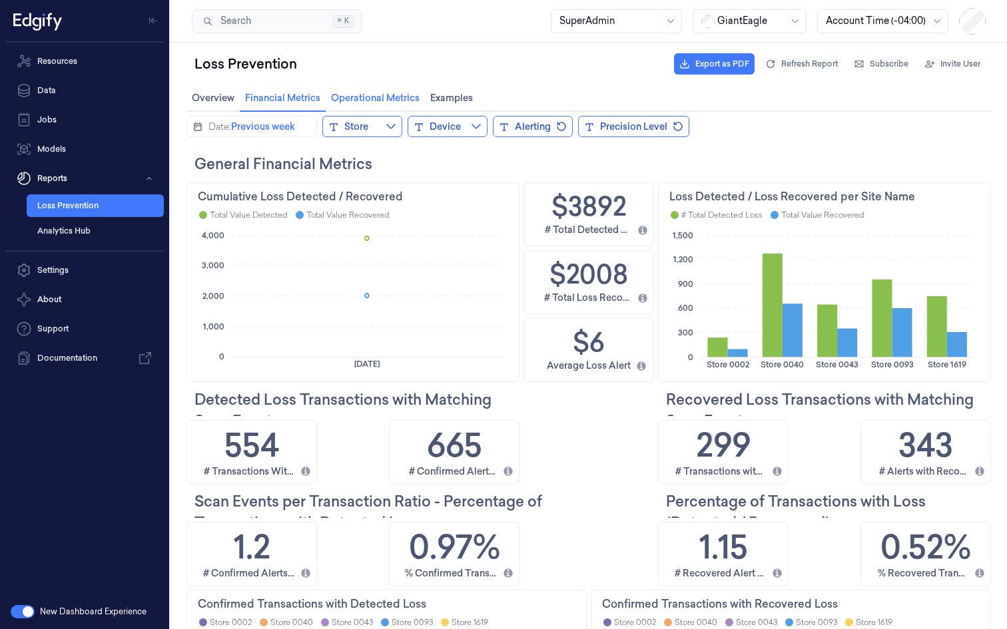
click at [385, 99] on span "Operational Metrics Operational Metrics" at bounding box center [375, 97] width 97 height 17
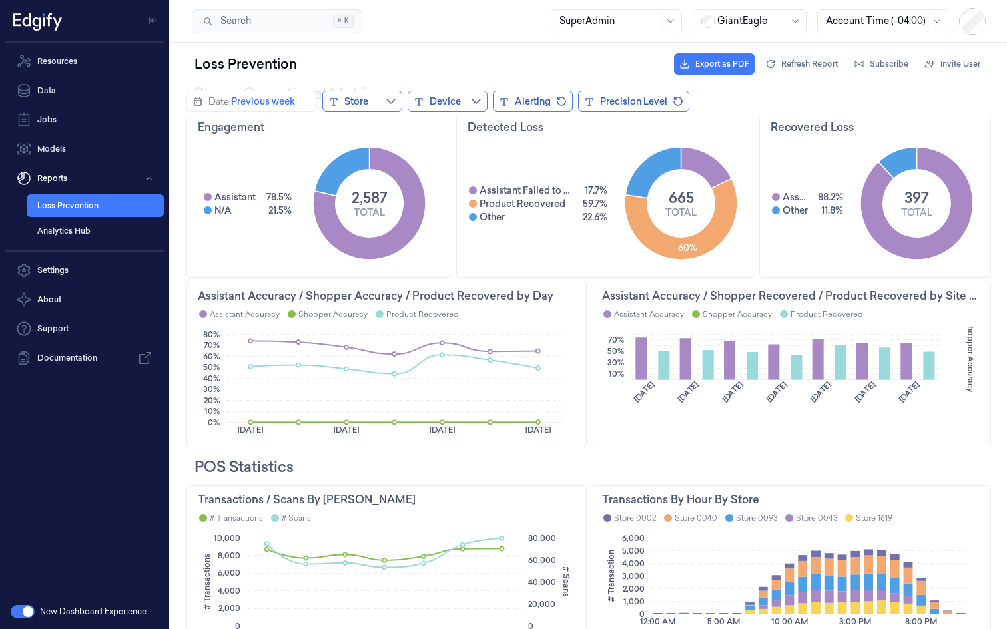
scroll to position [97, 0]
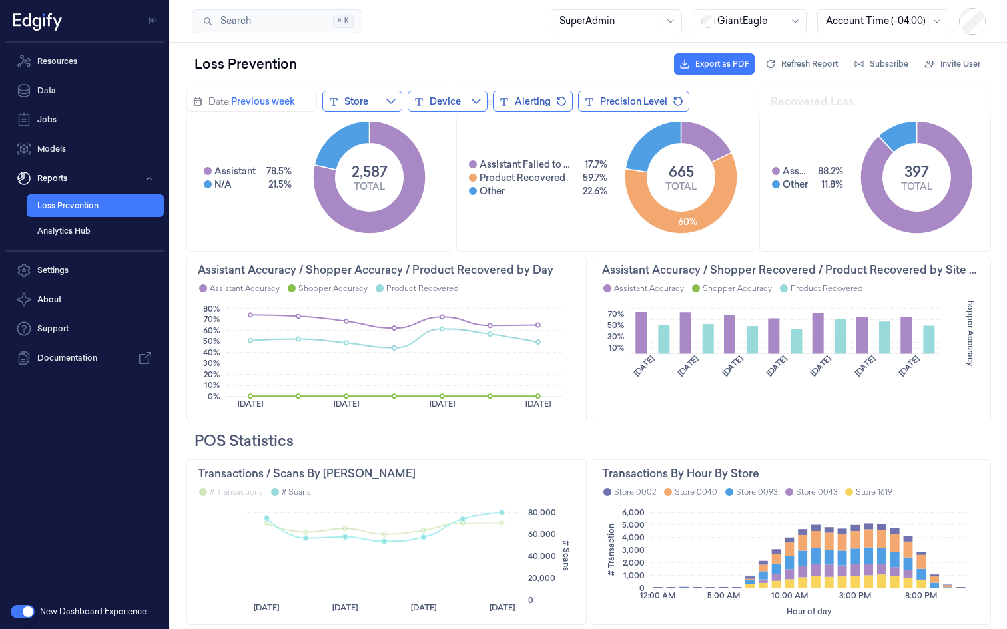
click at [280, 491] on div "# Scans" at bounding box center [291, 491] width 40 height 11
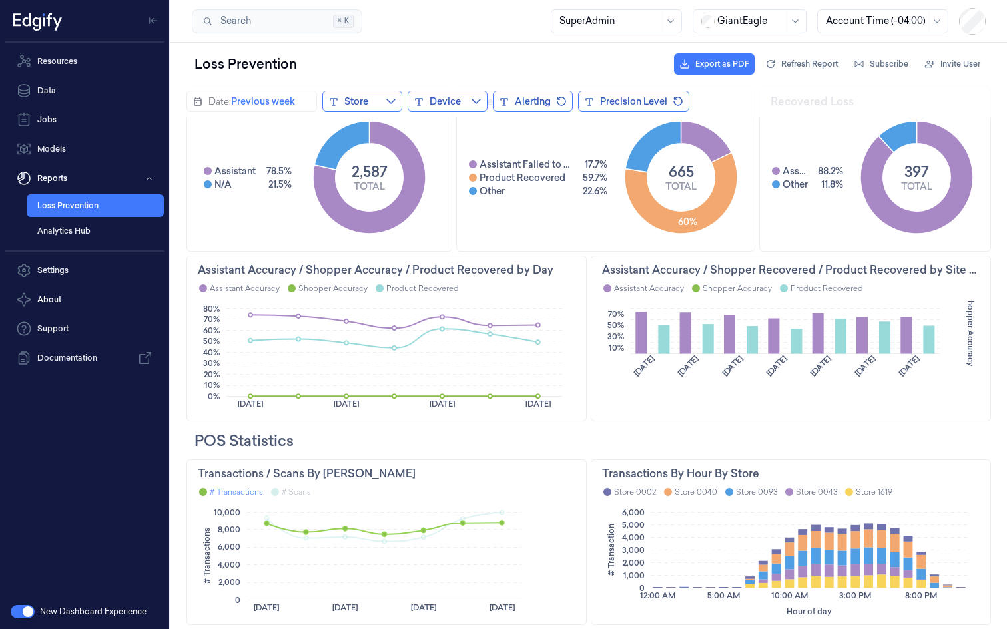
click at [236, 488] on div "# Transactions" at bounding box center [236, 491] width 53 height 11
click at [265, 445] on h2 "POS Statistics" at bounding box center [592, 440] width 796 height 21
click at [317, 439] on h2 "POS Statistics" at bounding box center [592, 440] width 796 height 21
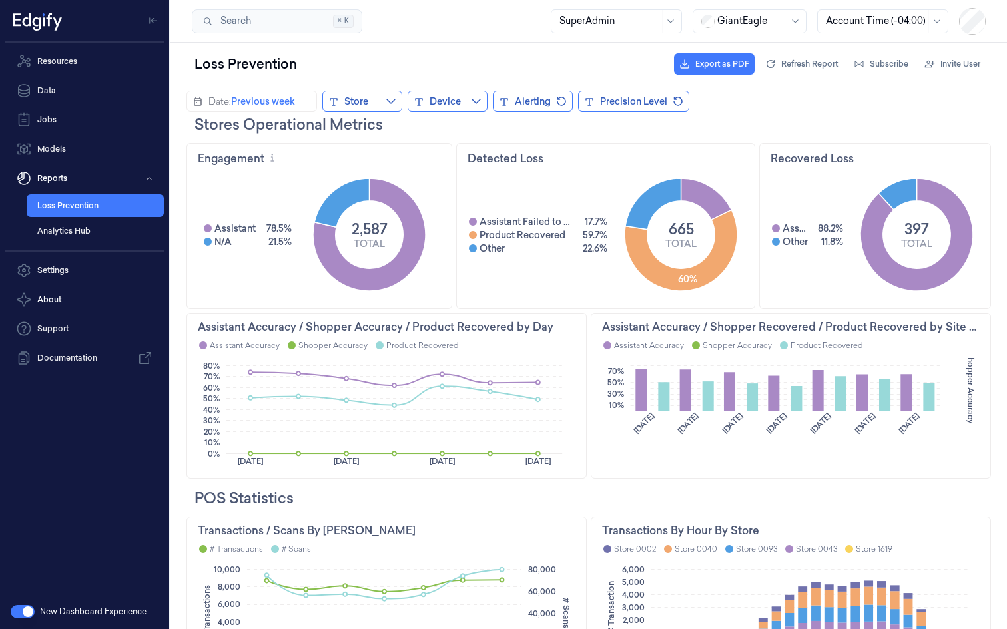
scroll to position [0, 0]
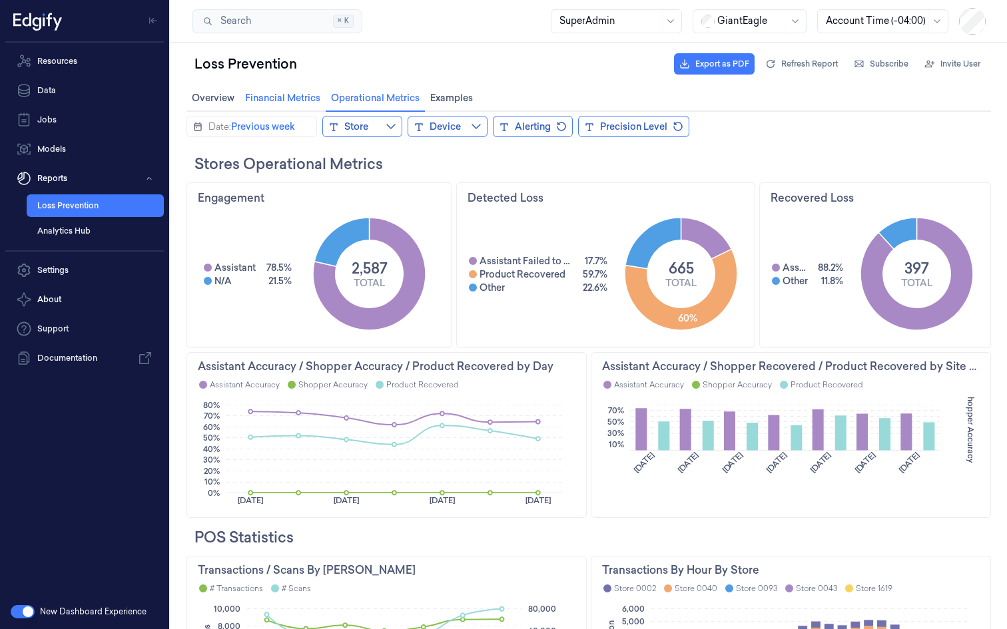
click at [288, 95] on span "Financial Metrics Financial Metrics" at bounding box center [282, 97] width 83 height 17
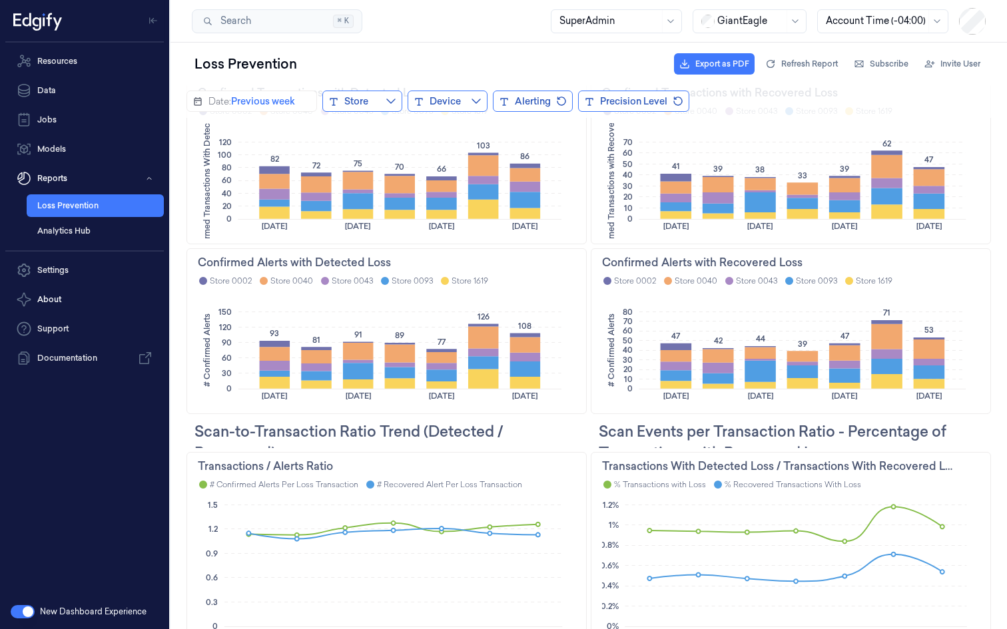
scroll to position [538, 0]
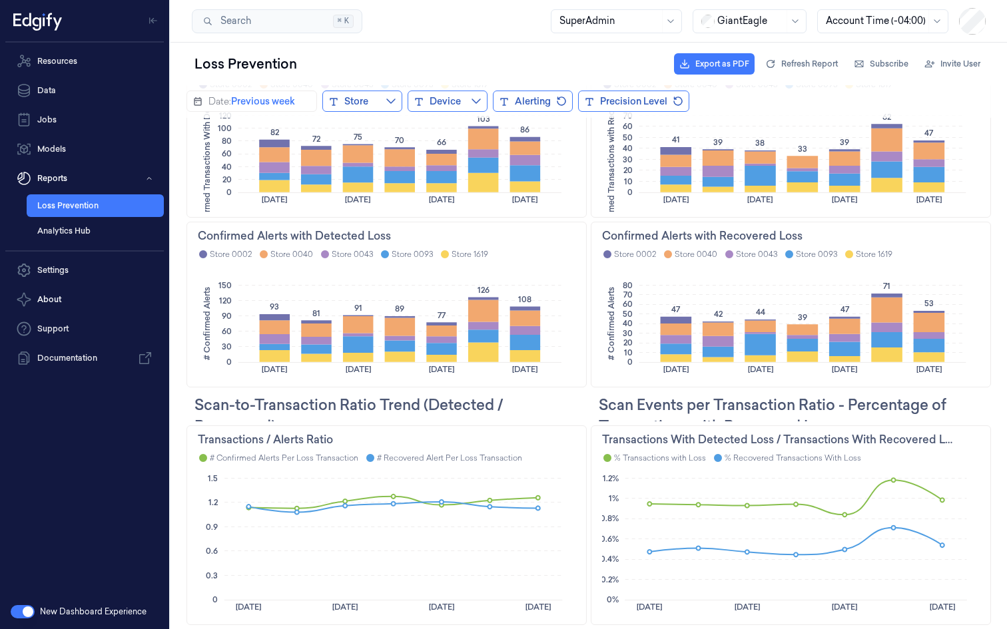
click at [694, 415] on h2 "Scan Events per Transaction Ratio - Percentage of Transactions with Recovered L…" at bounding box center [794, 415] width 392 height 43
click at [706, 406] on h2 "Scan Events per Transaction Ratio - Percentage of Transactions with Recovered L…" at bounding box center [794, 415] width 392 height 43
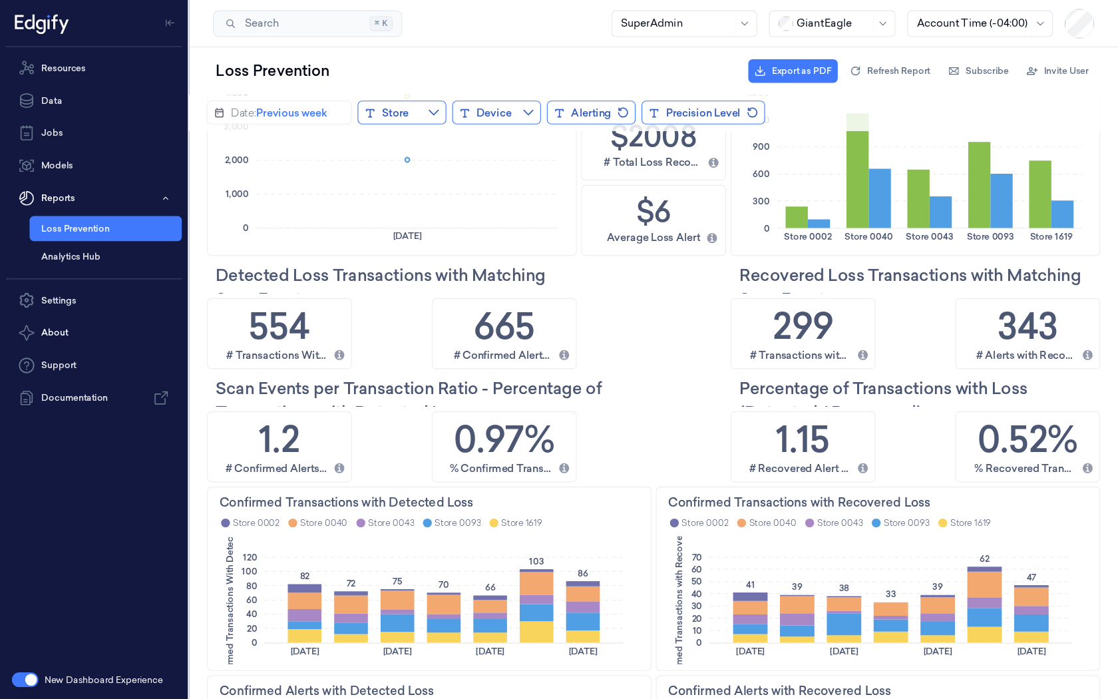
scroll to position [153, 0]
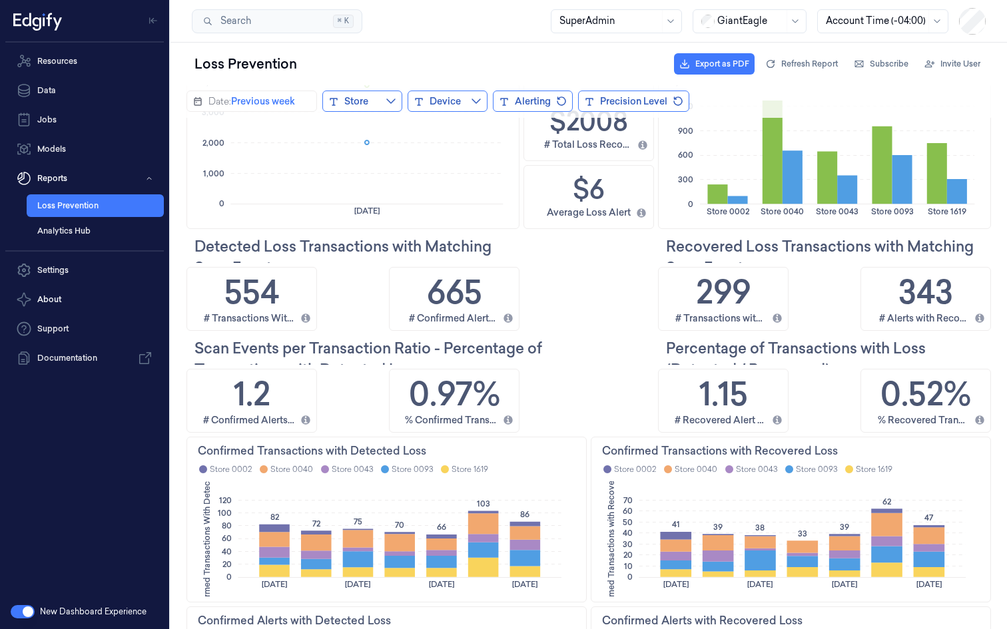
click at [692, 259] on h2 "Recovered Loss Transactions with Matching Scan Events" at bounding box center [828, 257] width 325 height 43
click at [670, 262] on h2 "Recovered Loss Transactions with Matching Scan Events" at bounding box center [828, 257] width 325 height 43
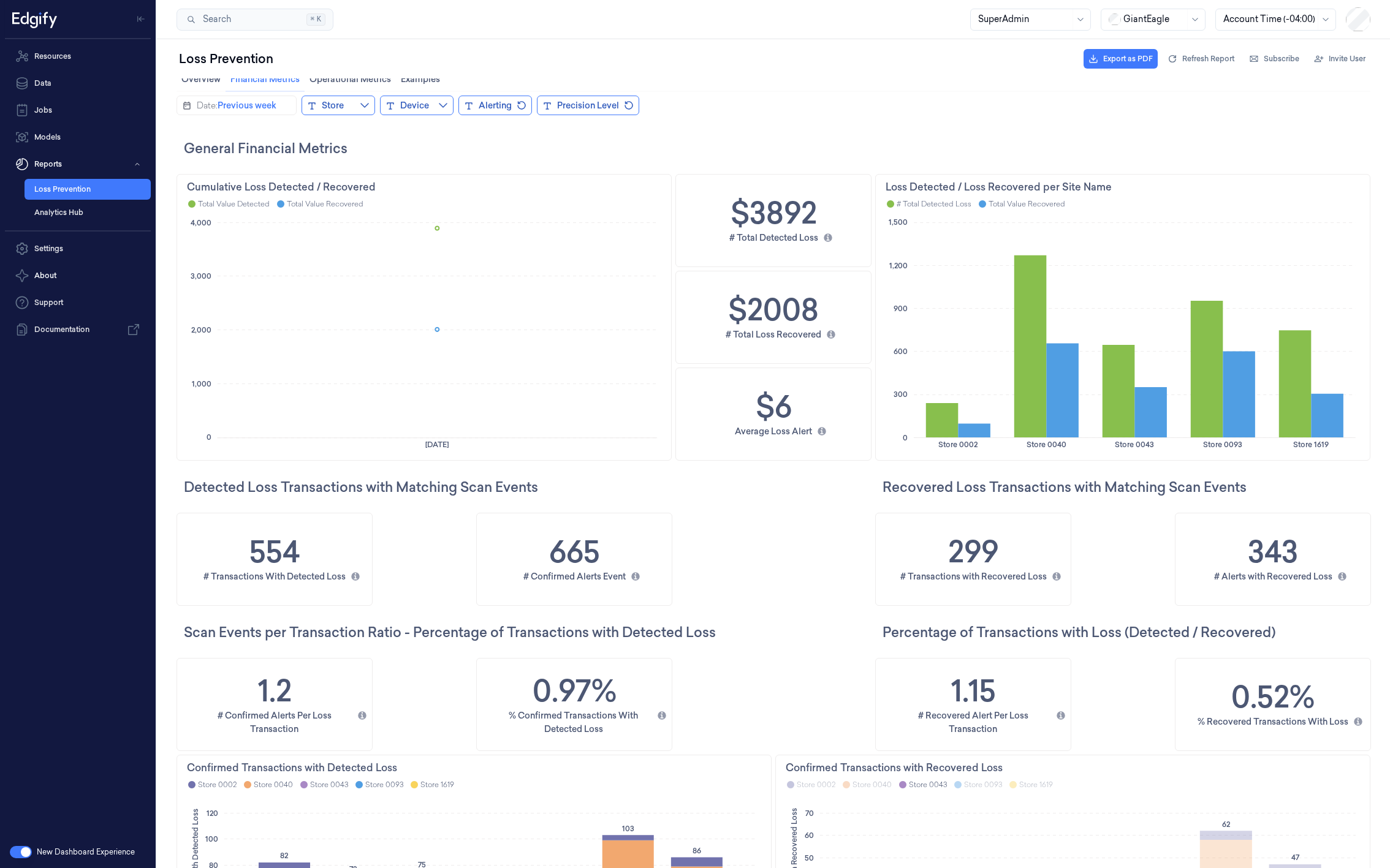
scroll to position [0, 0]
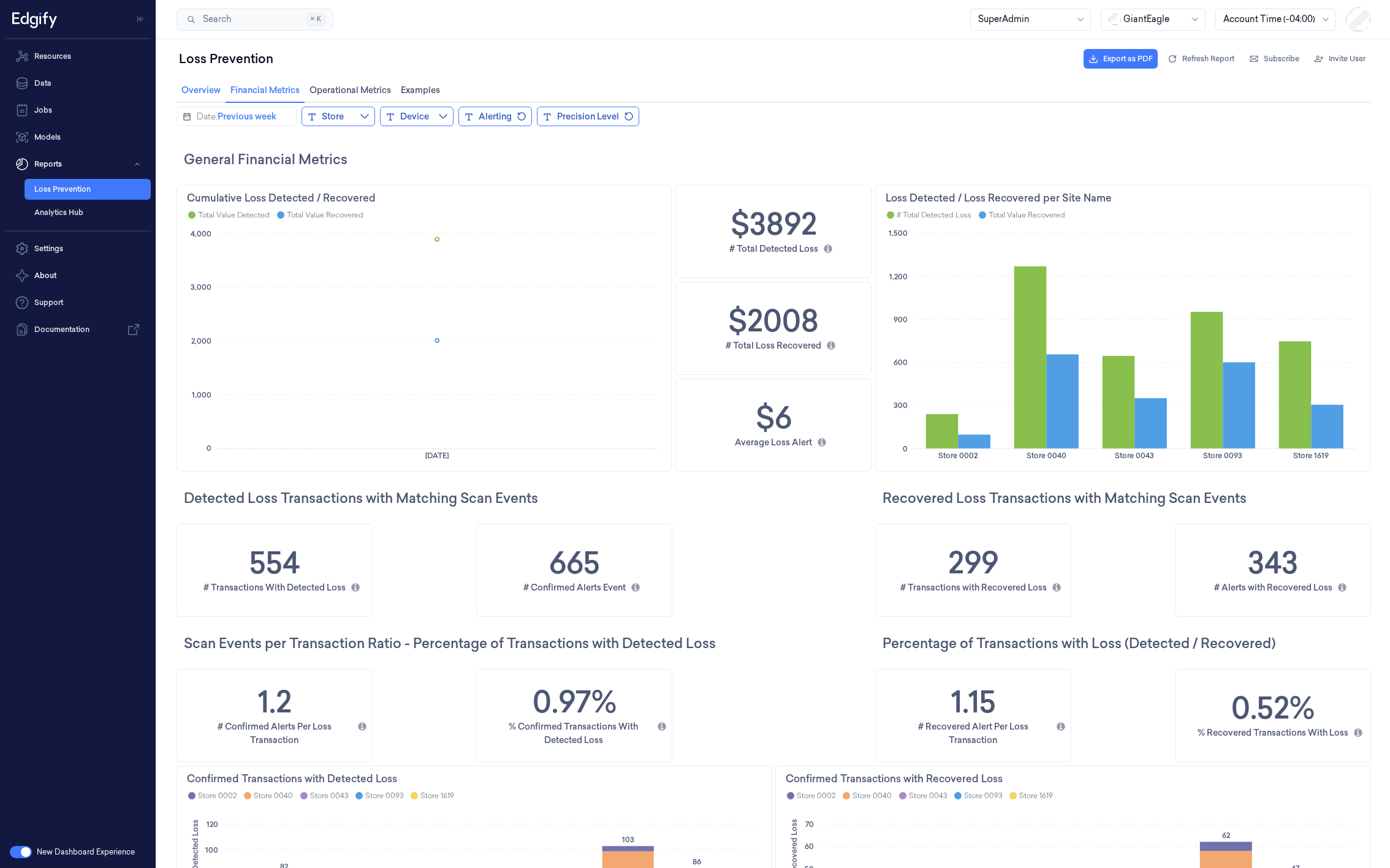
click at [191, 90] on span "Overview Overview" at bounding box center [201, 89] width 47 height 16
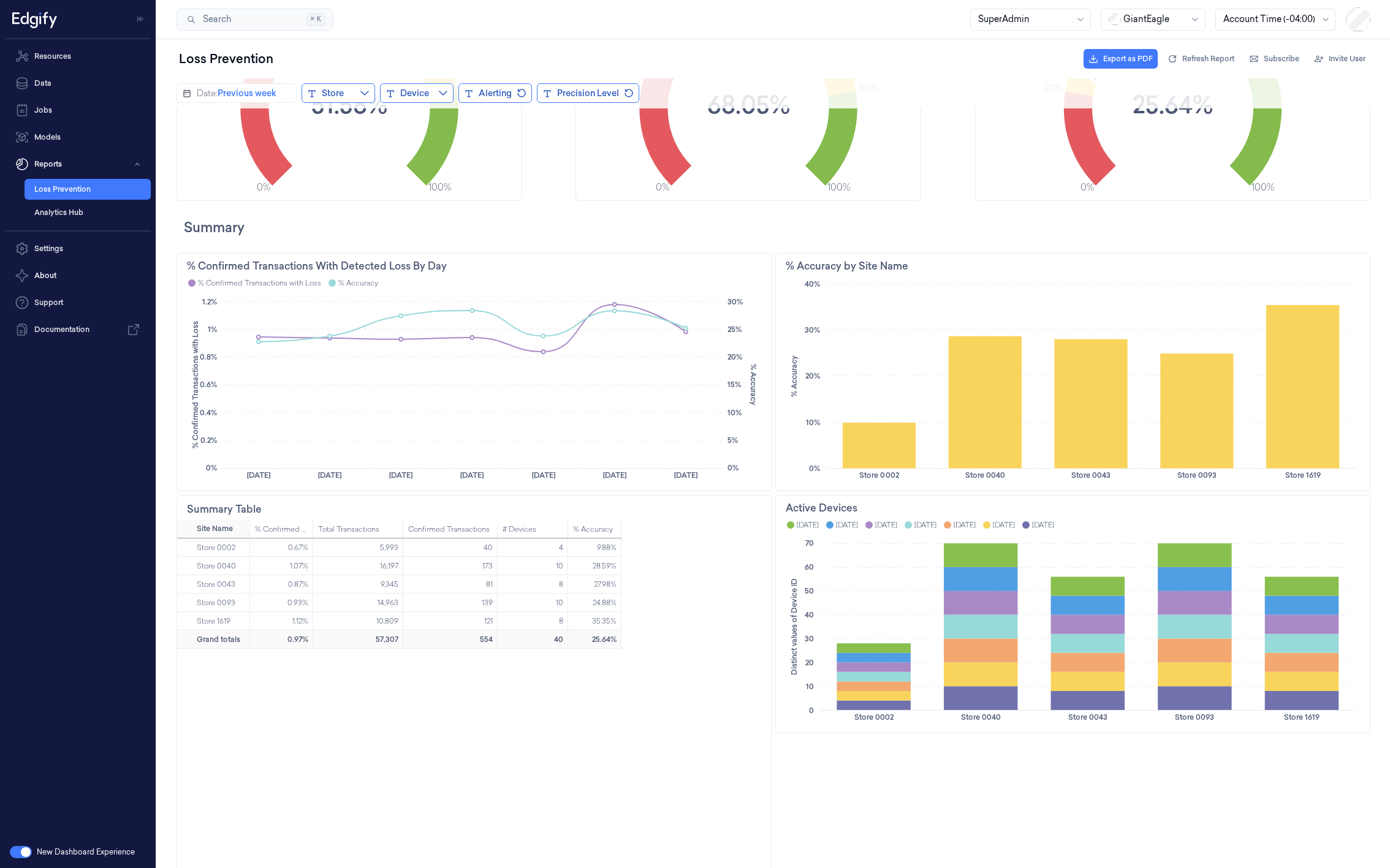
scroll to position [469, 0]
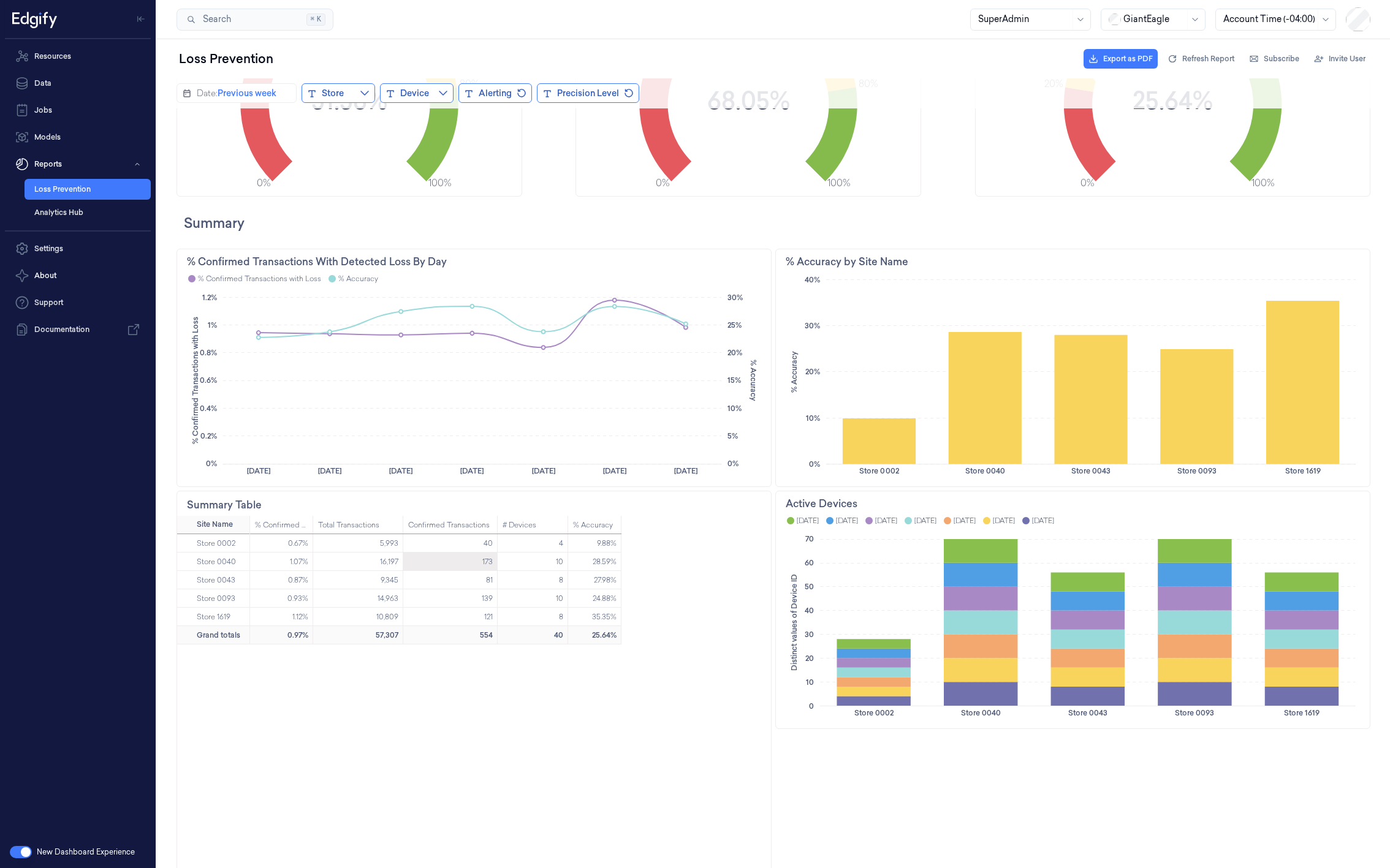
click at [470, 560] on div "173" at bounding box center [450, 561] width 95 height 18
click at [382, 578] on div "14,963" at bounding box center [388, 598] width 21 height 18
click at [628, 578] on div "0.67% 5,993 40 4 9.88% 1.07% 16,197 173 10 28.59% 0.87% 9,345 81 8 27.98% 0.93%…" at bounding box center [511, 728] width 521 height 388
click at [593, 552] on div "28.59%" at bounding box center [605, 561] width 24 height 18
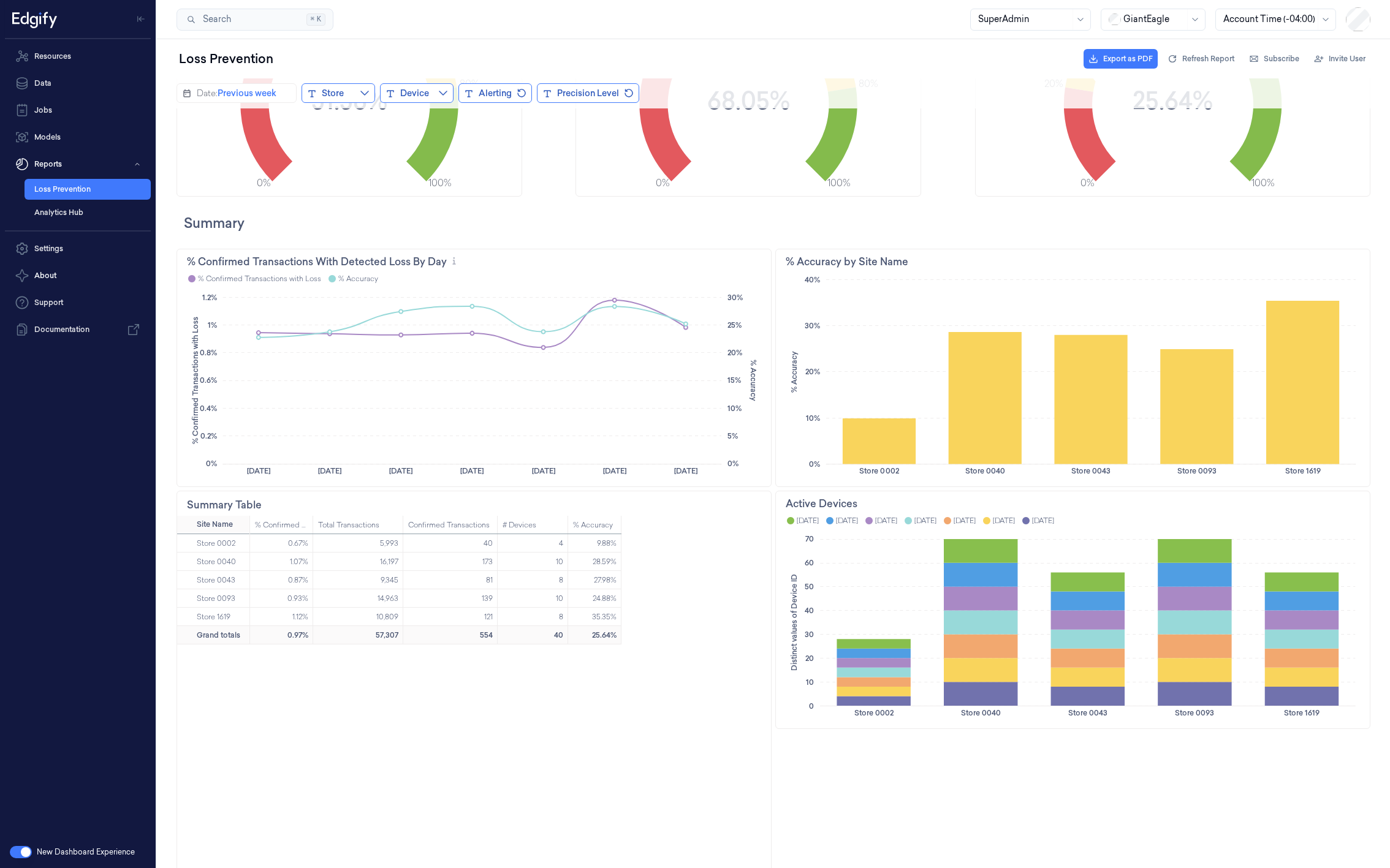
click at [675, 445] on icon "% Confirmed Transactions with Loss % Accuracy 0% 0.2% 0.4% 0.6% 0.8% 1% 1.2% 0%…" at bounding box center [474, 386] width 574 height 191
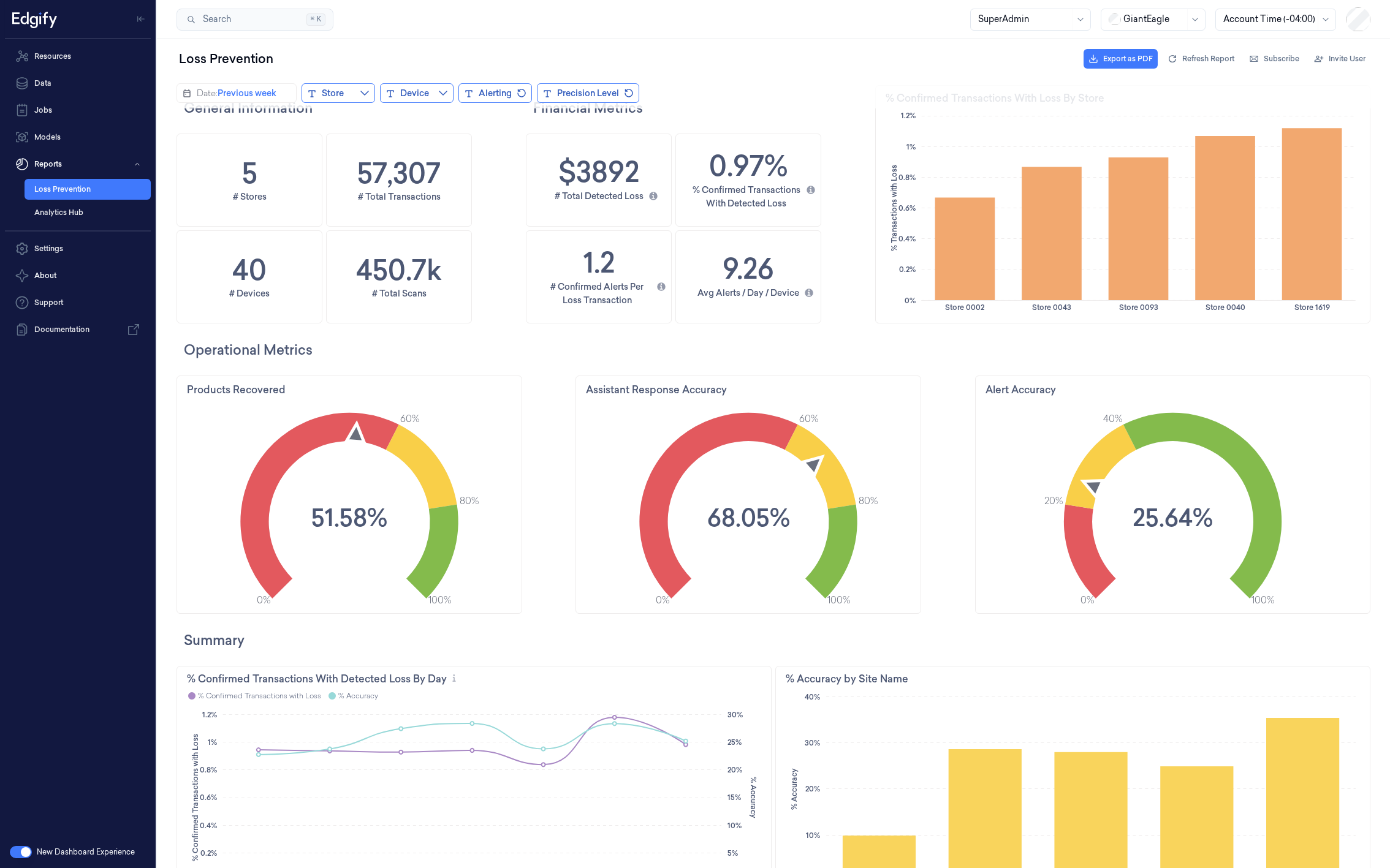
scroll to position [526, 0]
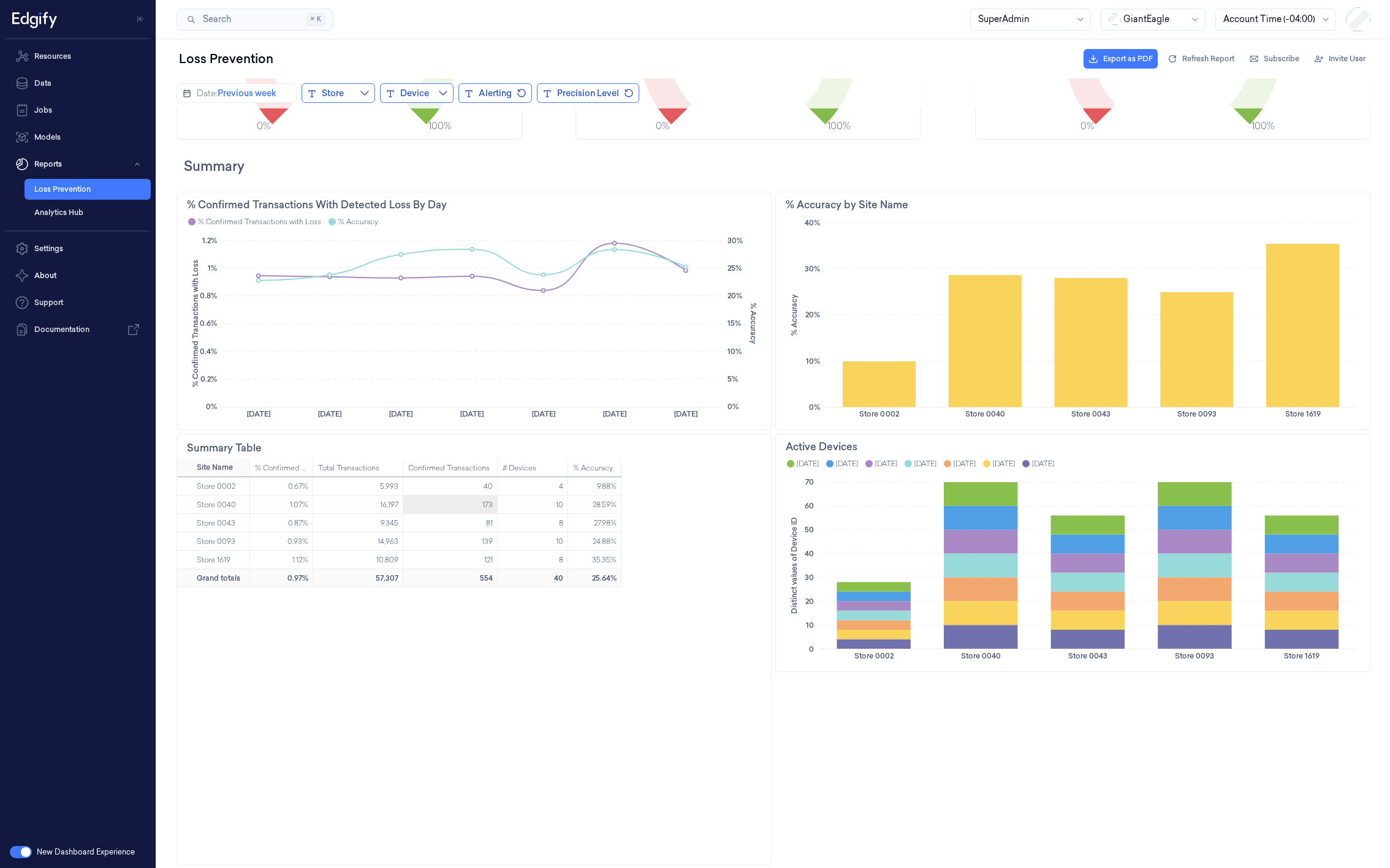
click at [467, 500] on div "173" at bounding box center [450, 505] width 95 height 18
click at [349, 578] on div "0.67% 5,993 40 4 9.88% 1.07% 16,197 173 10 28.59% 0.87% 9,345 81 8 27.98% 0.93%…" at bounding box center [511, 672] width 521 height 388
click at [346, 578] on div "0.67% 5,993 40 4 9.88% 1.07% 16,197 173 10 28.59% 0.87% 9,345 81 8 27.98% 0.93%…" at bounding box center [511, 672] width 521 height 388
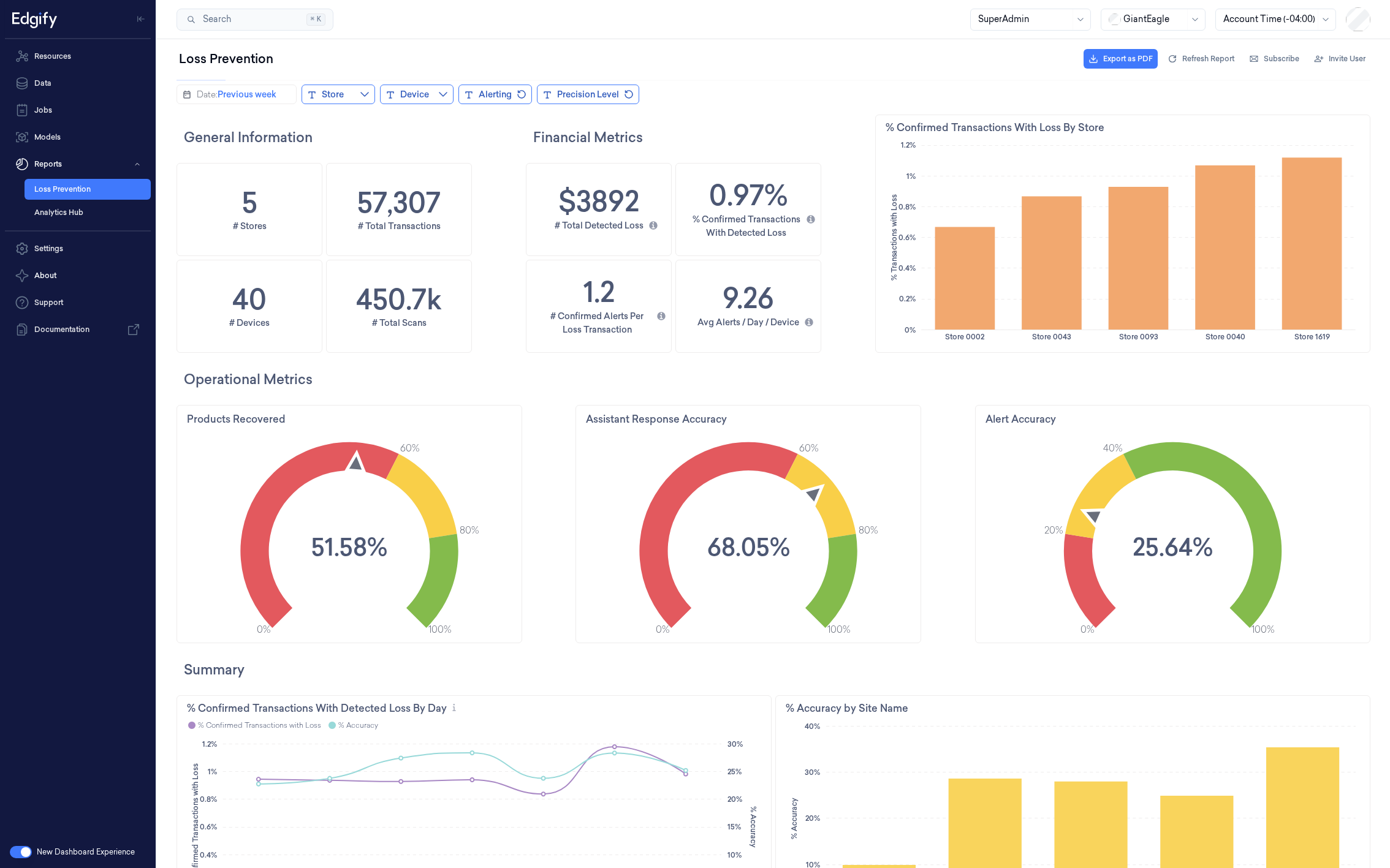
scroll to position [0, 0]
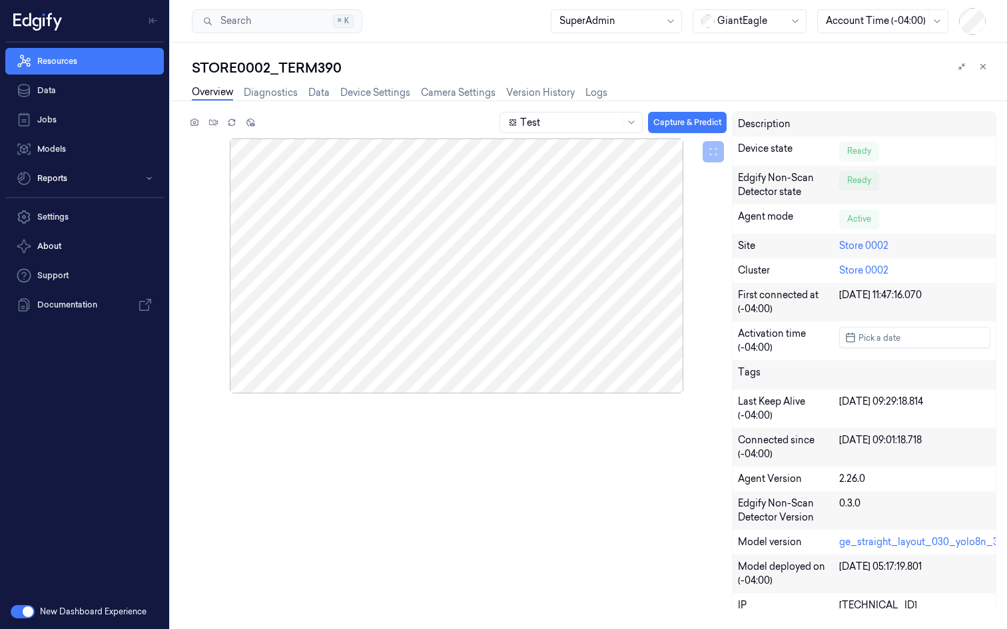
click at [360, 460] on div "Test Capture & Predict Description Device state Ready Edgify Non-Scan Detector …" at bounding box center [590, 359] width 809 height 497
click at [71, 83] on link "Data" at bounding box center [84, 90] width 158 height 27
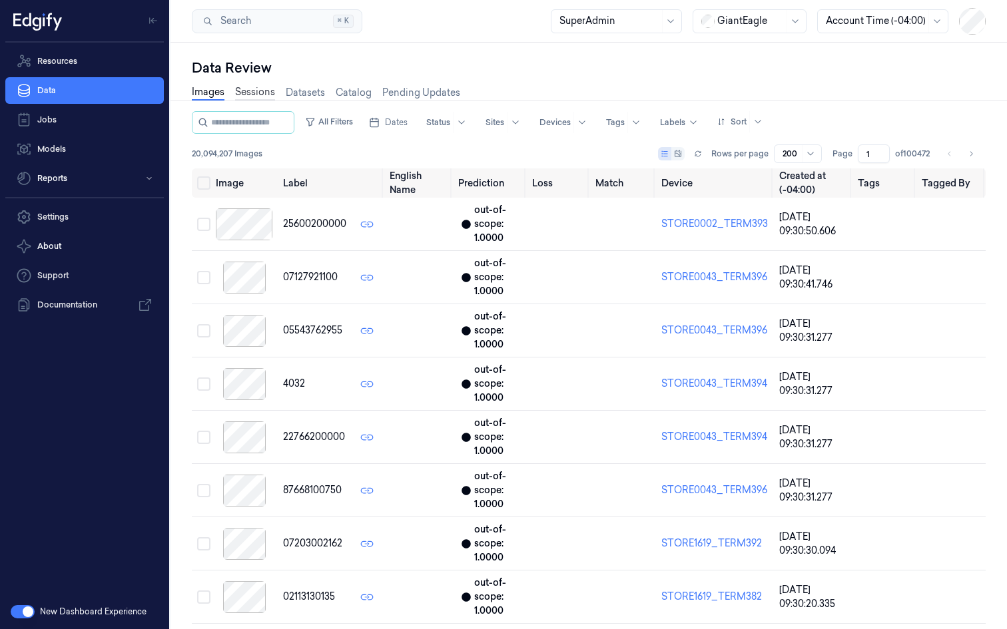
click at [252, 93] on link "Sessions" at bounding box center [255, 92] width 40 height 15
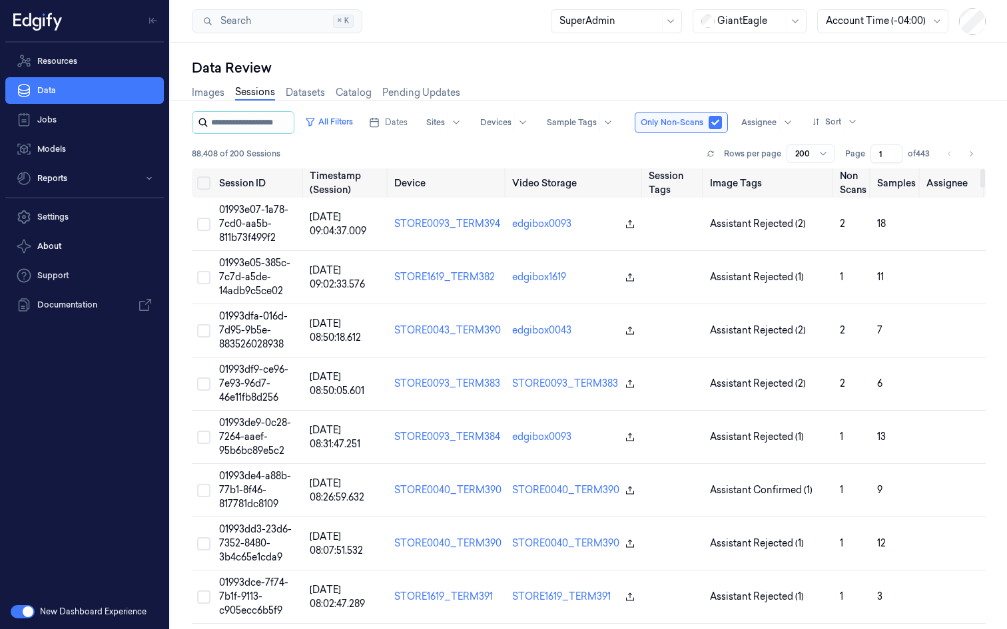
click at [256, 122] on input "string" at bounding box center [251, 122] width 80 height 21
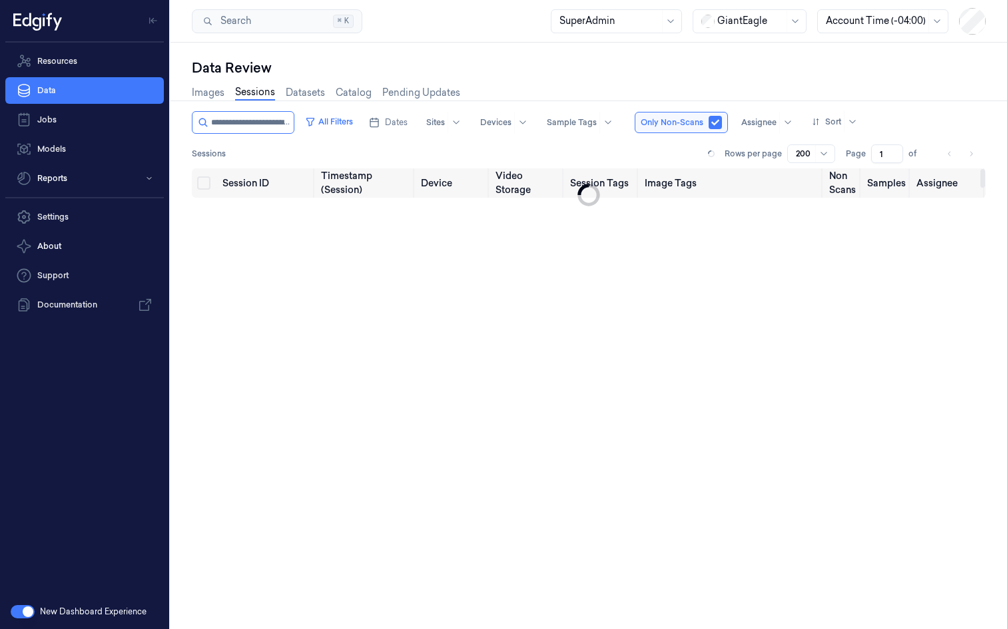
scroll to position [0, 68]
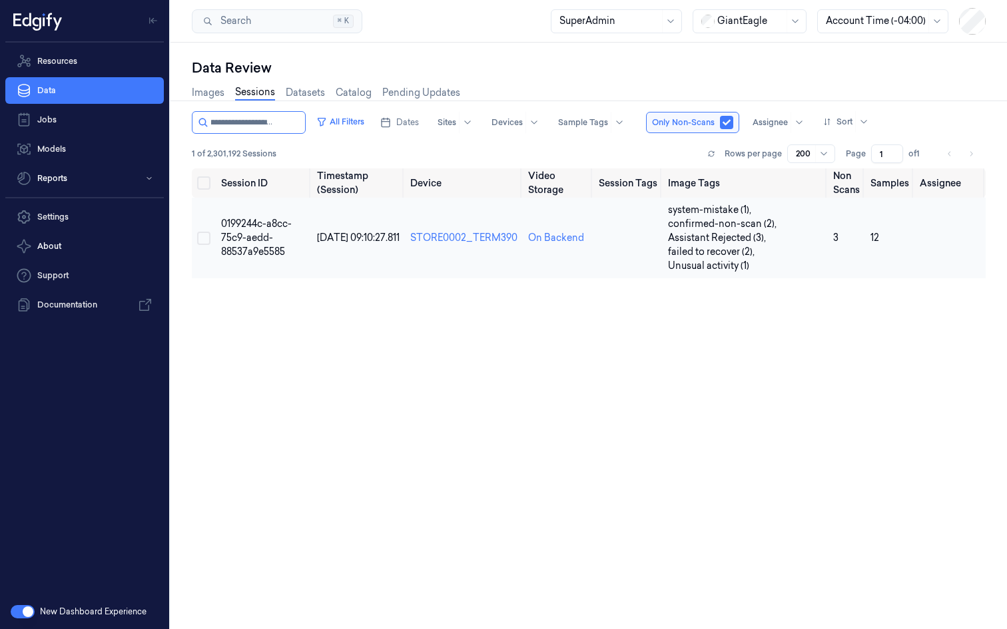
type input "**********"
click at [245, 231] on td "0199244c-a8cc-75c9-aedd-88537a9e5585" at bounding box center [264, 238] width 96 height 81
